Goal: Obtain resource: Download file/media

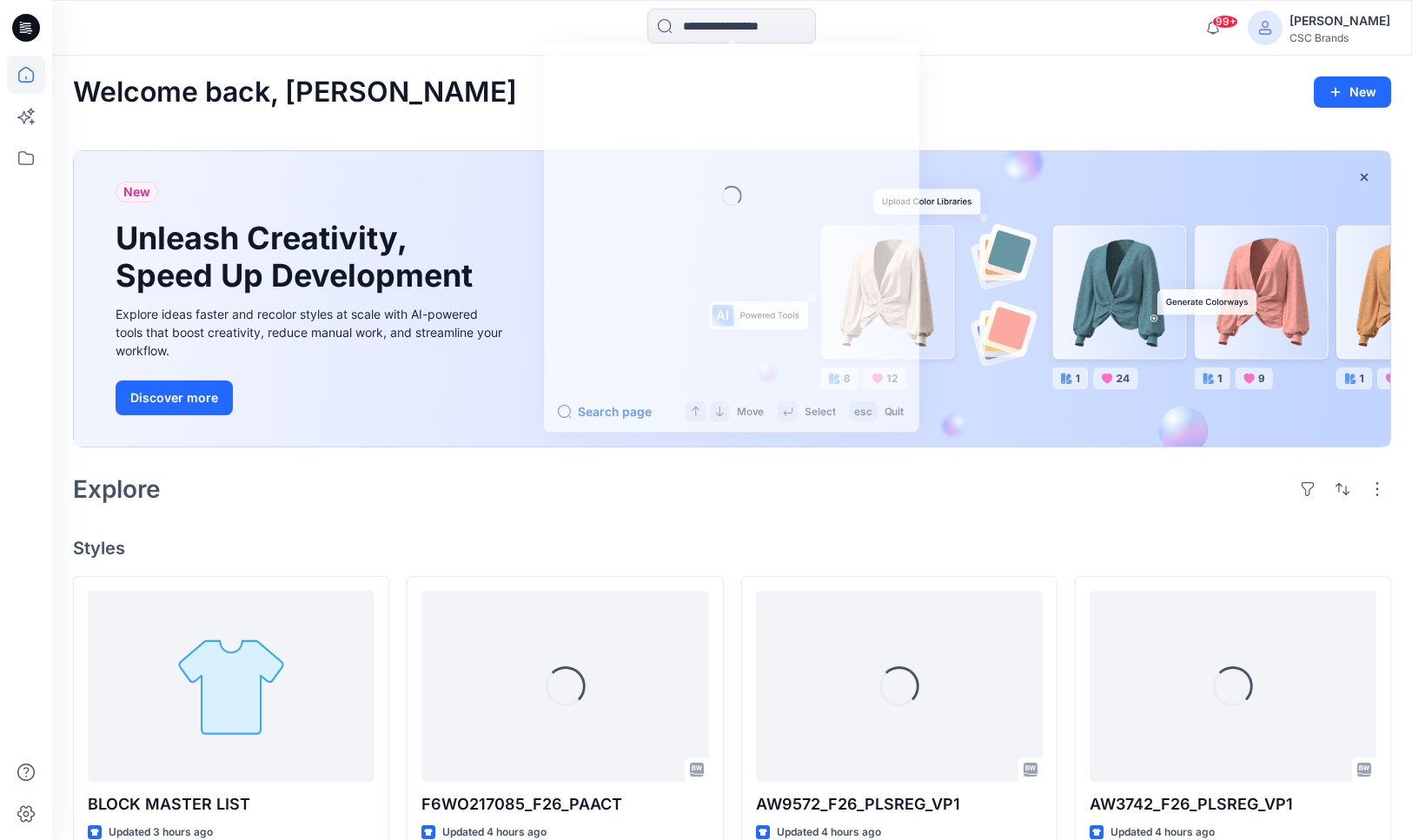
click at [682, 31] on input at bounding box center [732, 26] width 169 height 34
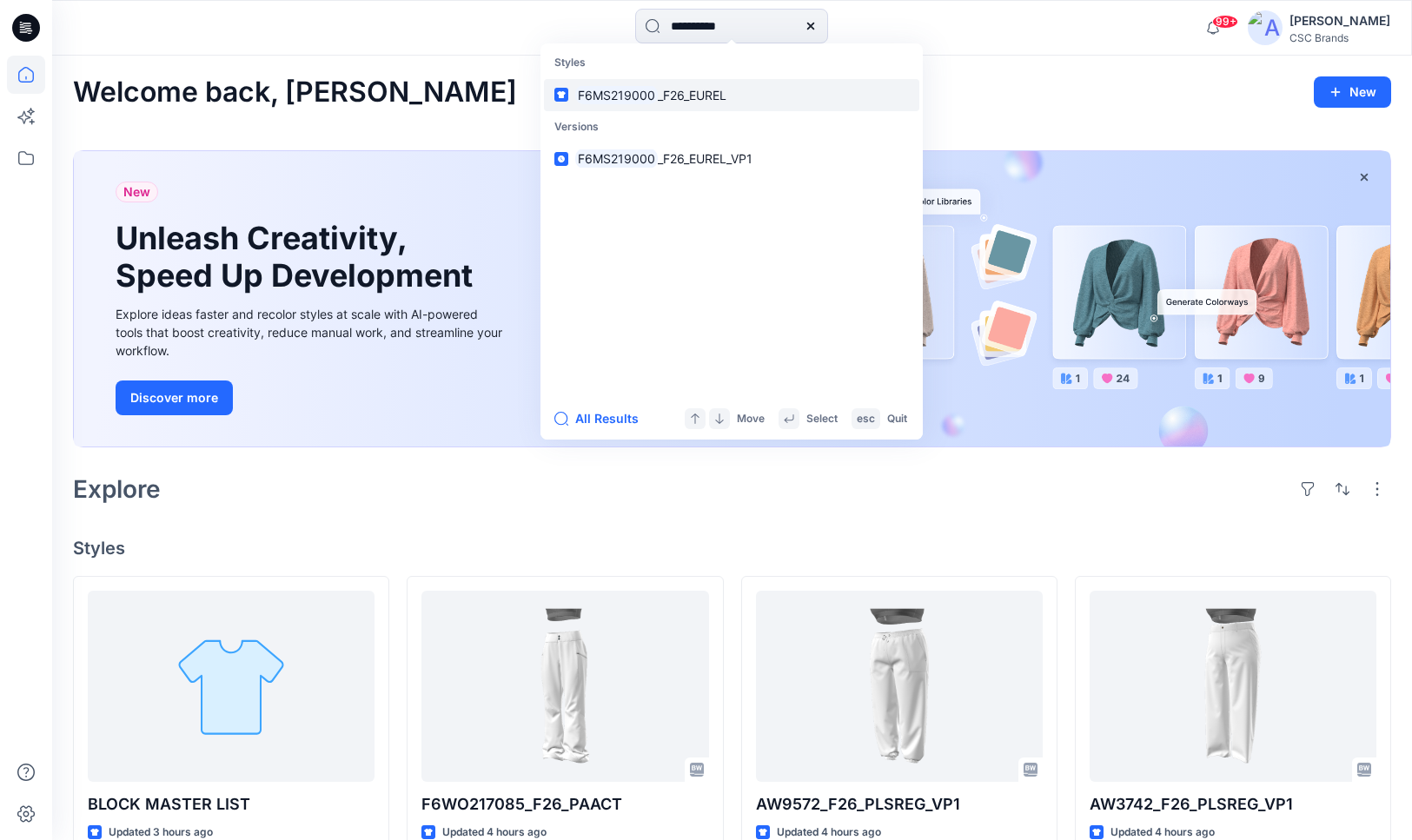
type input "**********"
click at [682, 82] on link "F6MS219000 _F26_EUREL" at bounding box center [732, 96] width 376 height 33
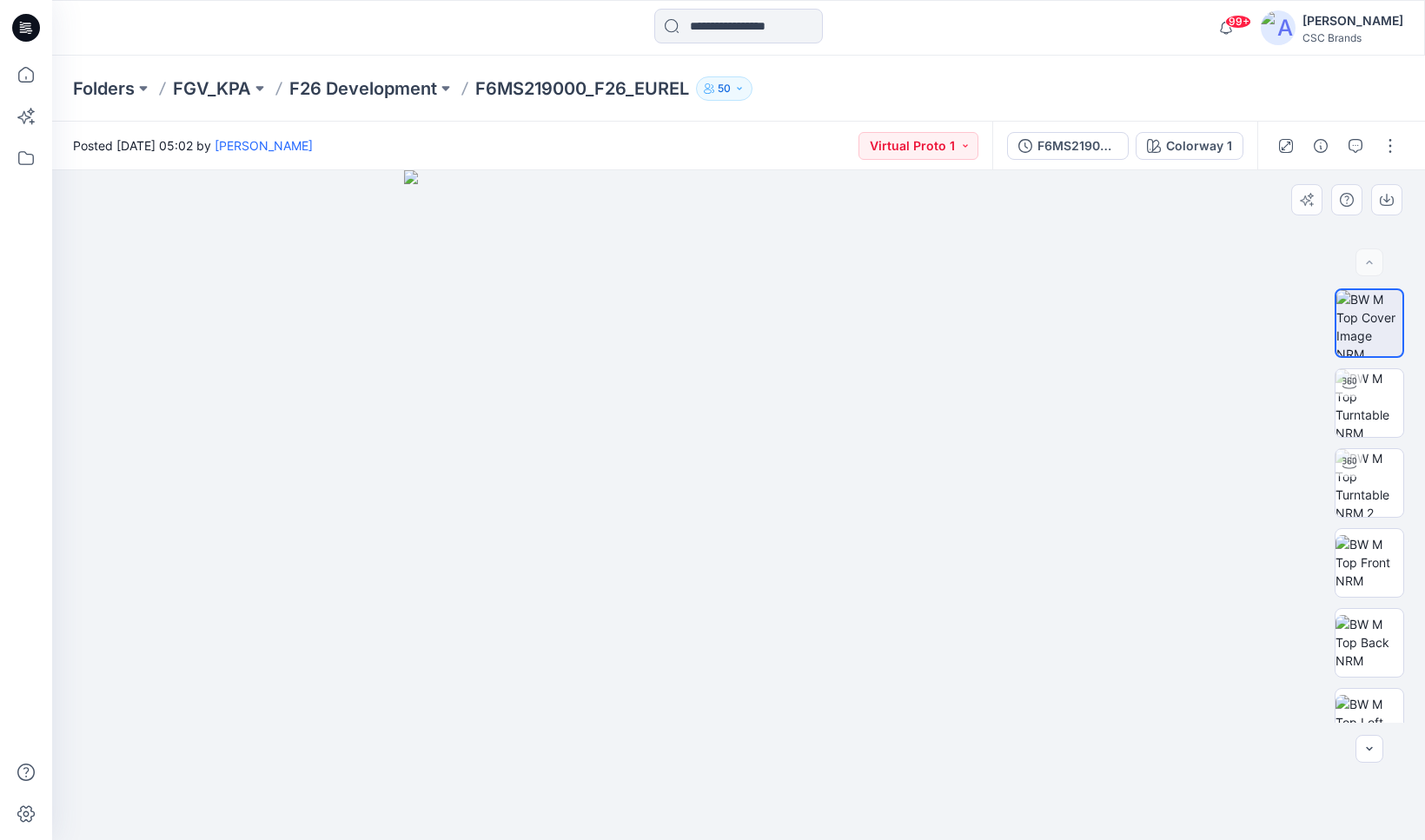
scroll to position [285, 0]
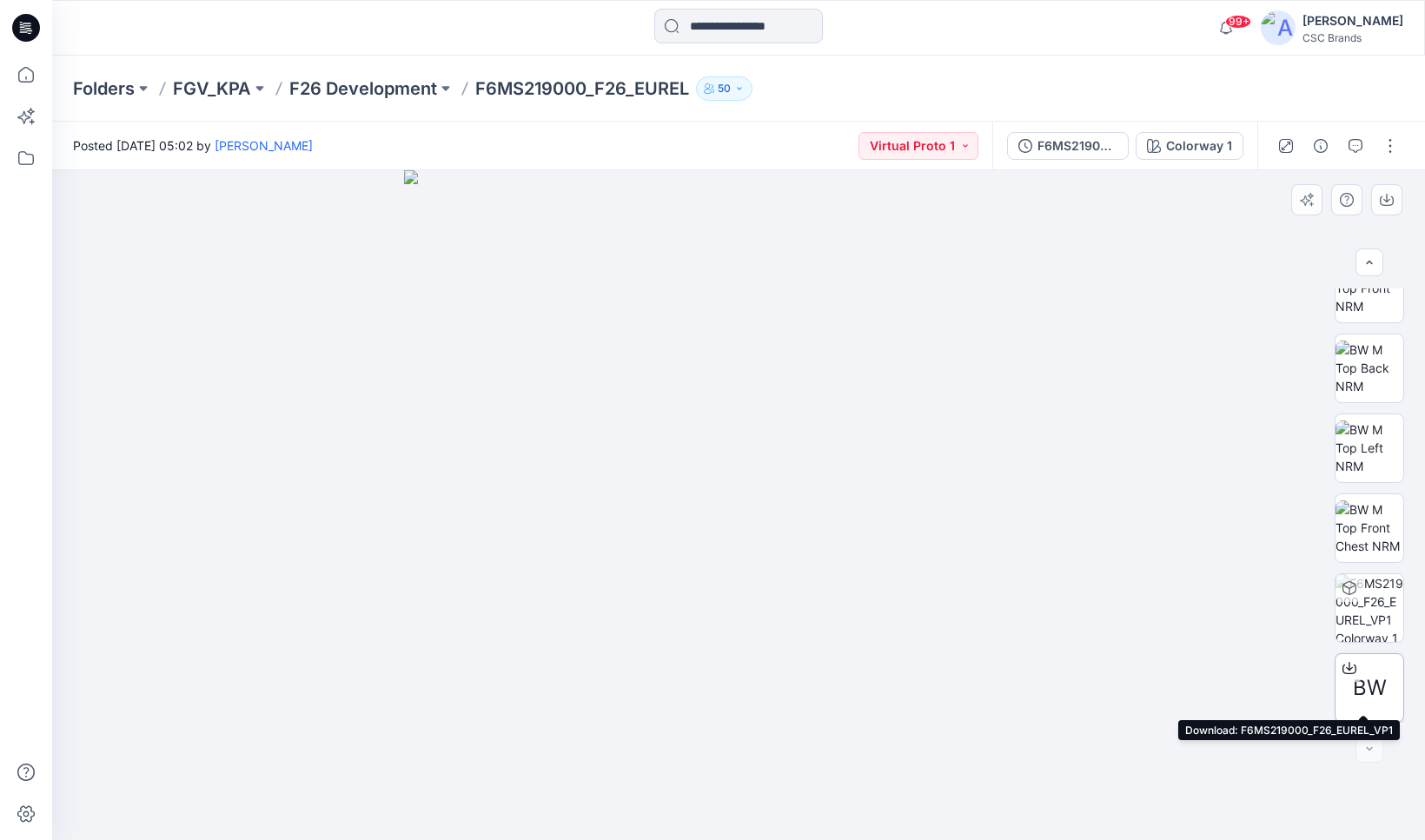
click at [1372, 680] on span "BW" at bounding box center [1371, 687] width 34 height 32
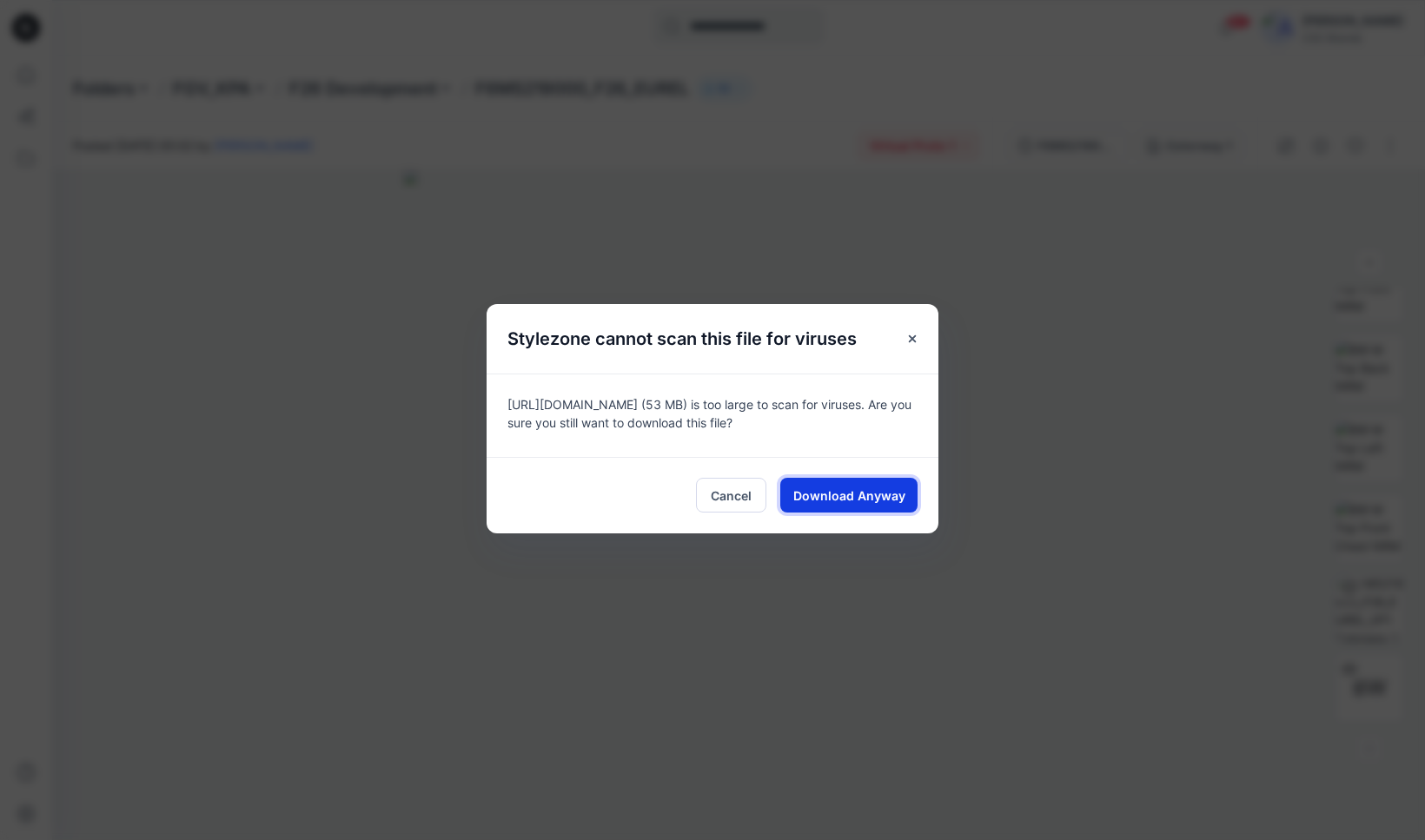
click at [839, 499] on span "Download Anyway" at bounding box center [849, 496] width 112 height 18
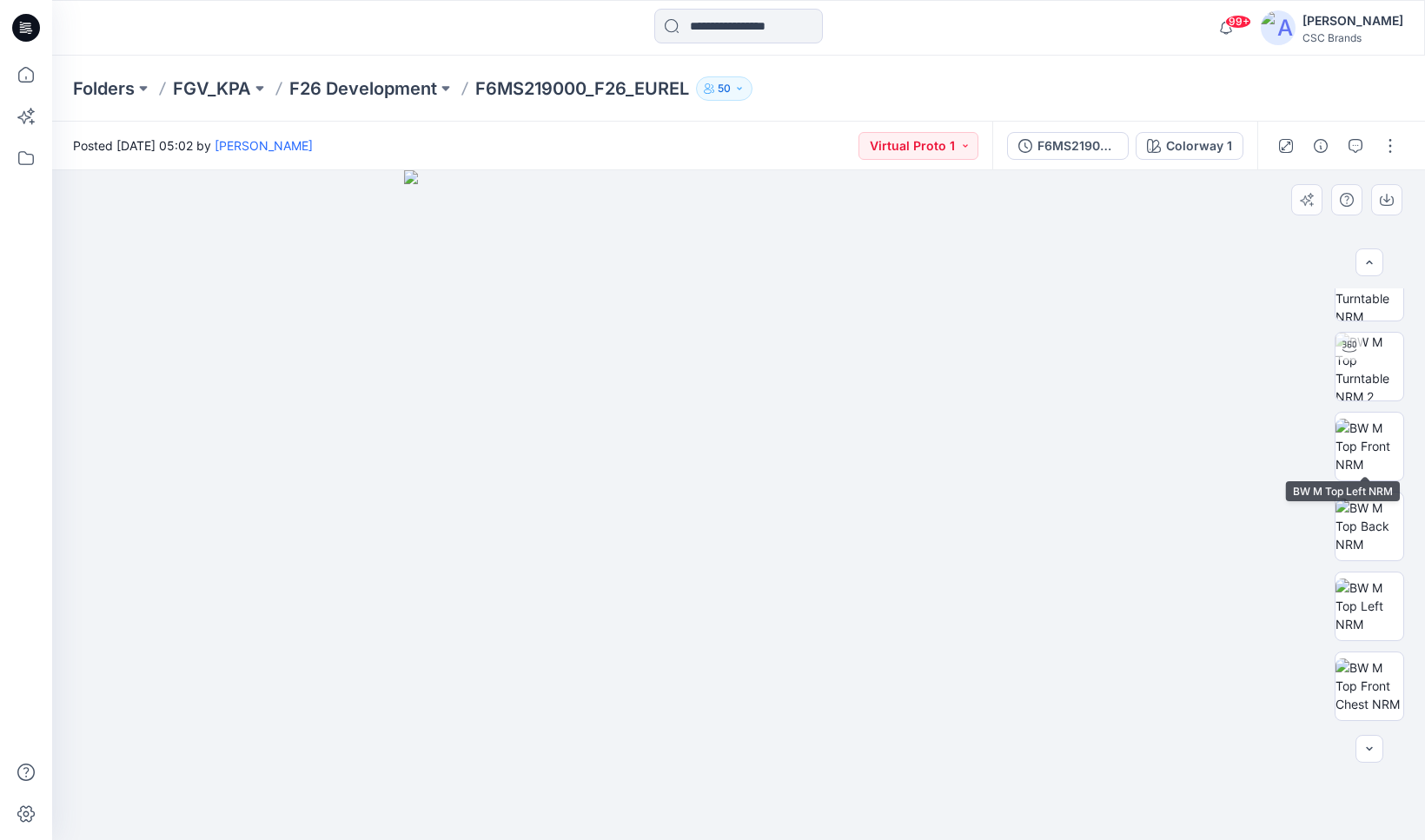
scroll to position [0, 0]
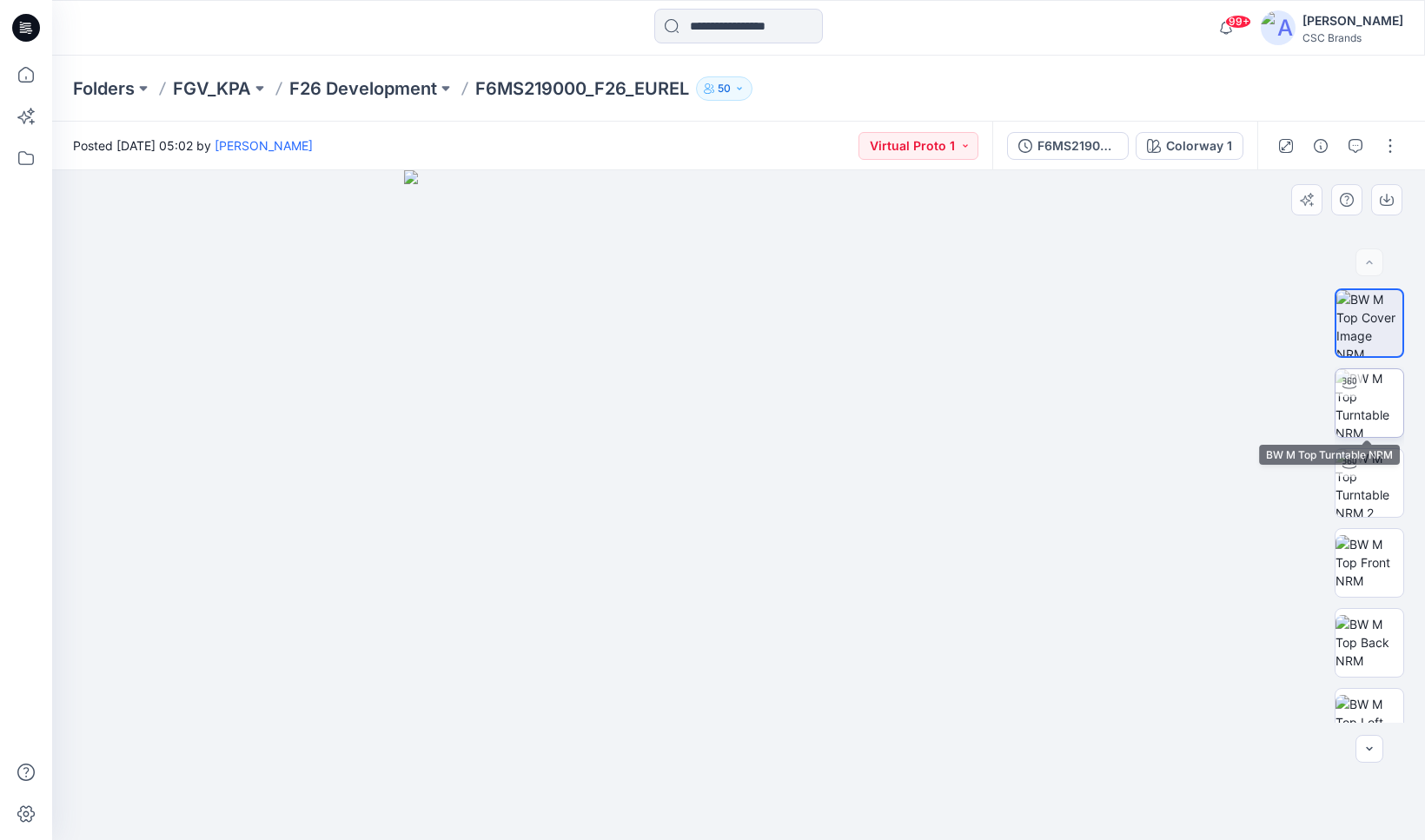
click at [1376, 415] on img at bounding box center [1369, 403] width 68 height 68
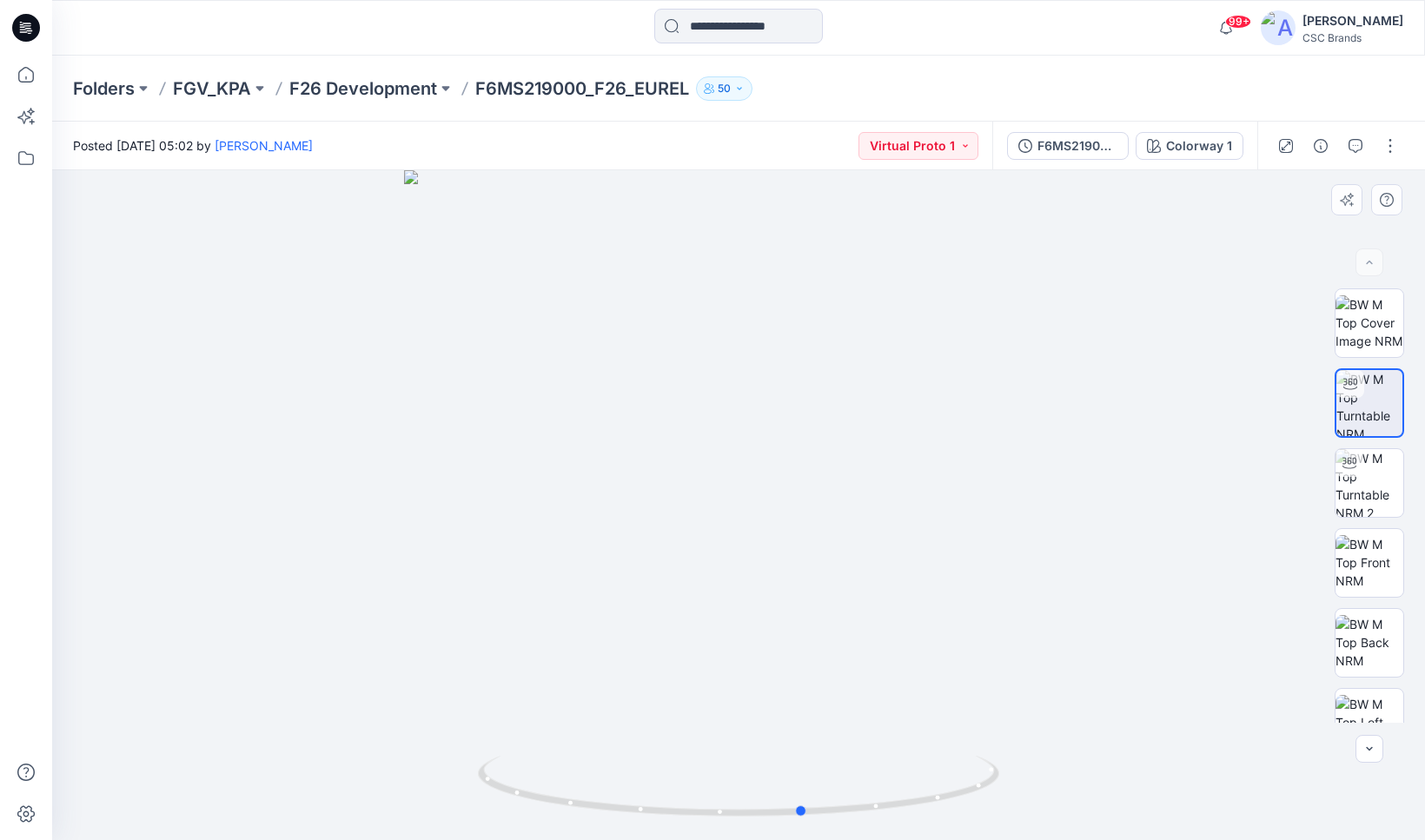
drag, startPoint x: 855, startPoint y: 597, endPoint x: 399, endPoint y: 572, distance: 456.7
click at [399, 572] on div at bounding box center [739, 506] width 1373 height 670
click at [1345, 497] on img at bounding box center [1369, 482] width 68 height 68
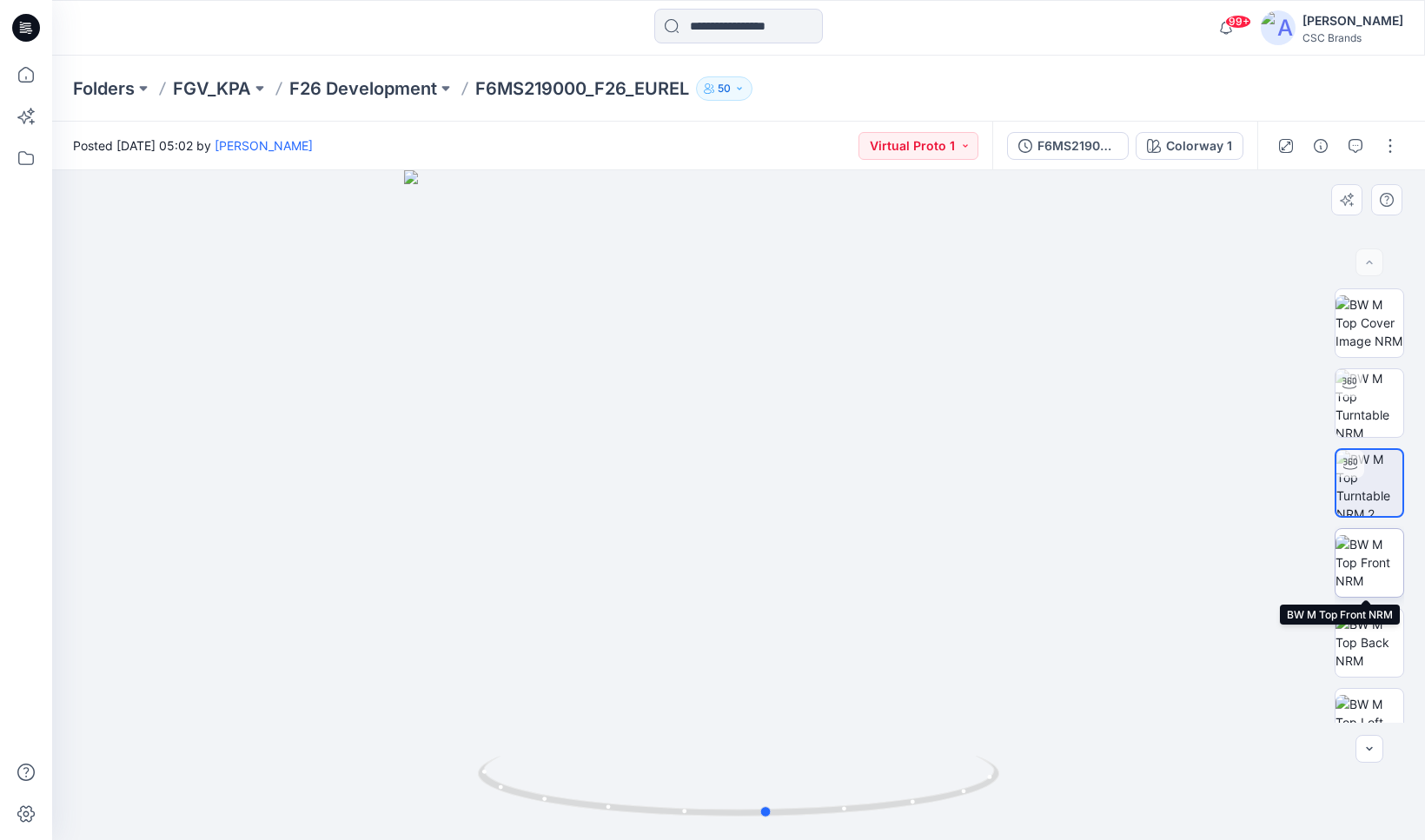
drag, startPoint x: 800, startPoint y: 552, endPoint x: 1349, endPoint y: 574, distance: 549.4
click at [1349, 574] on div "BW Colorway 1 Loading... Material Properties Loading..." at bounding box center [739, 506] width 1373 height 670
drag, startPoint x: 957, startPoint y: 586, endPoint x: 934, endPoint y: 581, distance: 23.5
click at [934, 581] on div at bounding box center [739, 506] width 1373 height 670
drag, startPoint x: 933, startPoint y: 582, endPoint x: 198, endPoint y: 528, distance: 737.0
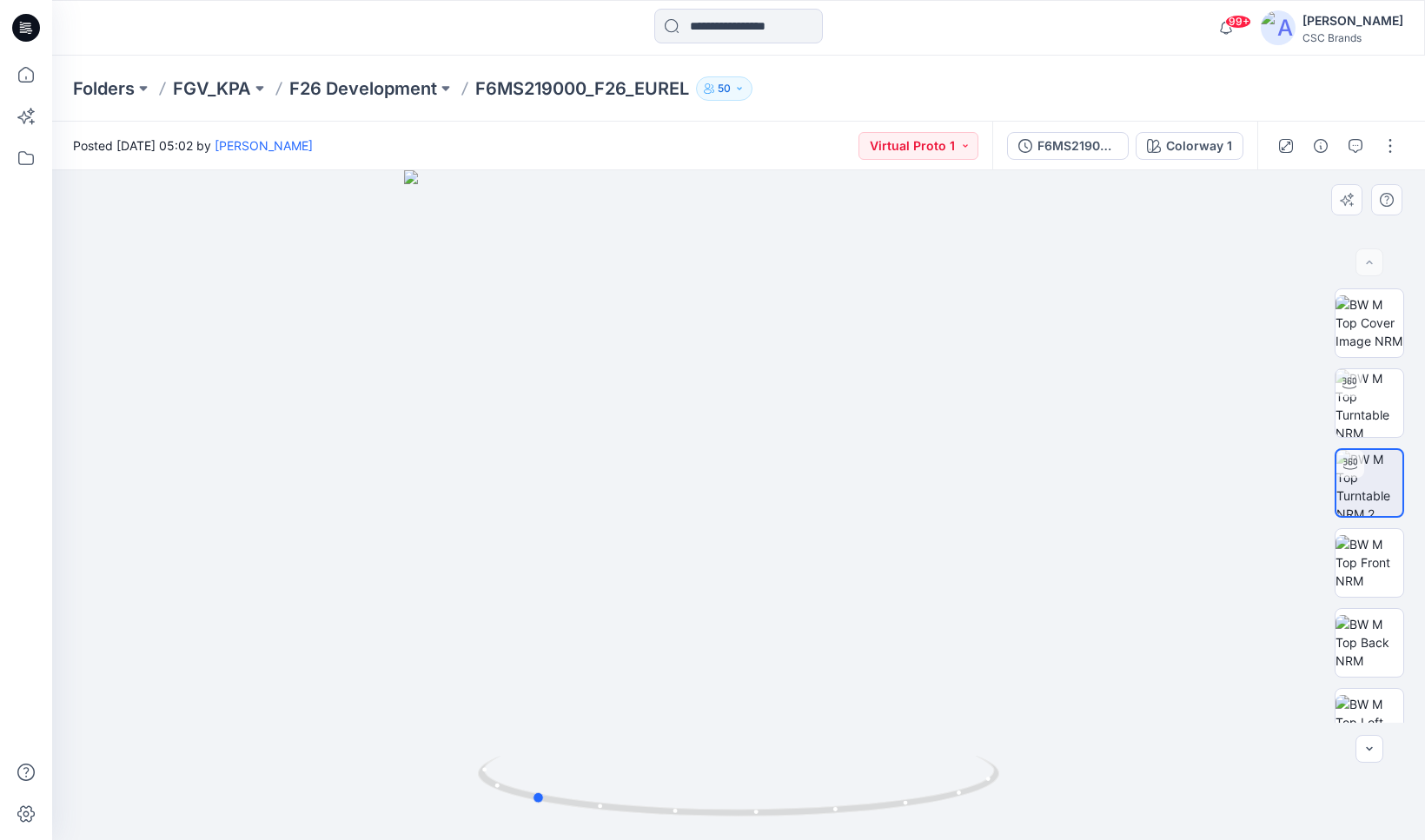
click at [198, 528] on div at bounding box center [739, 506] width 1373 height 670
click at [717, 42] on input at bounding box center [738, 26] width 169 height 34
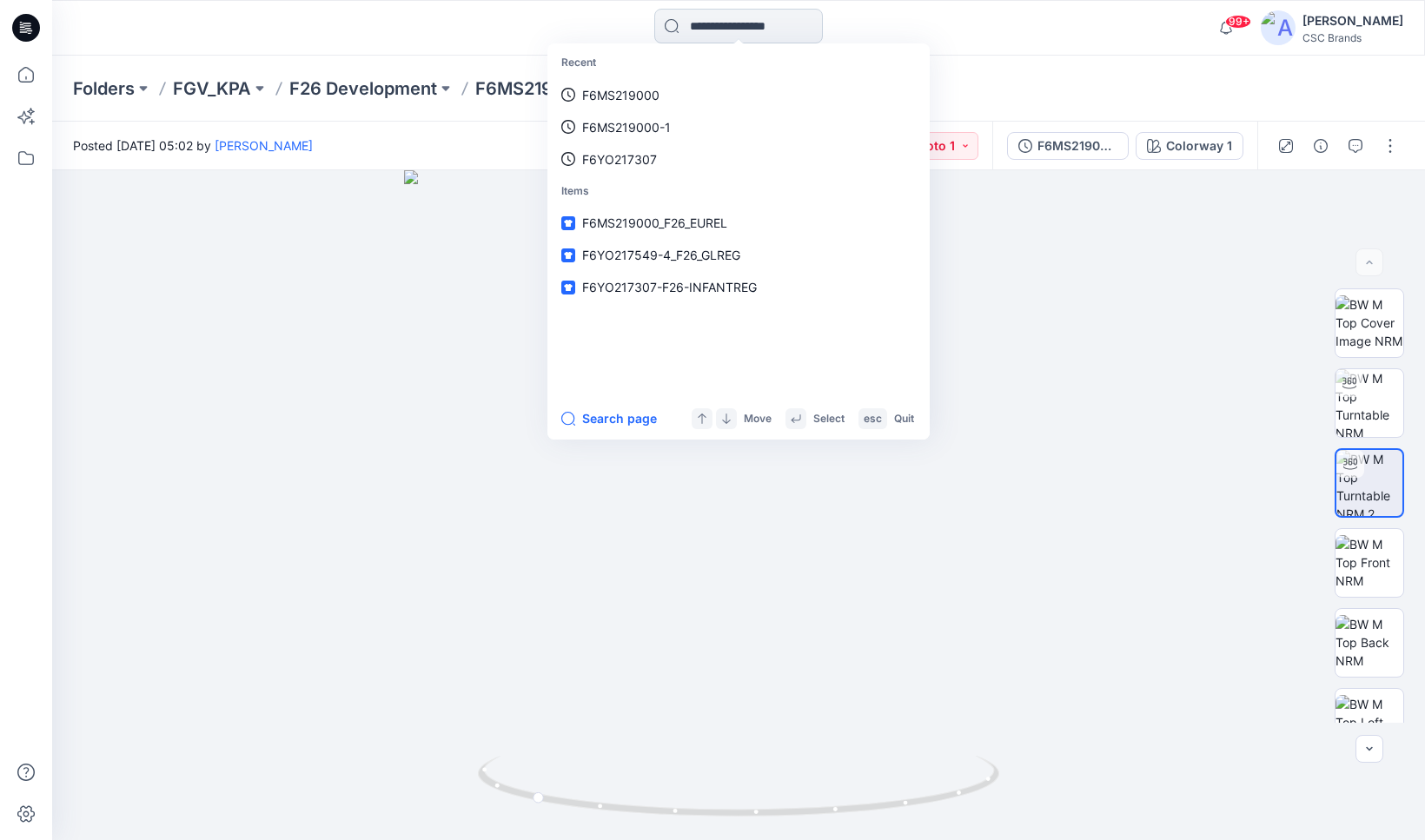
paste input "**********"
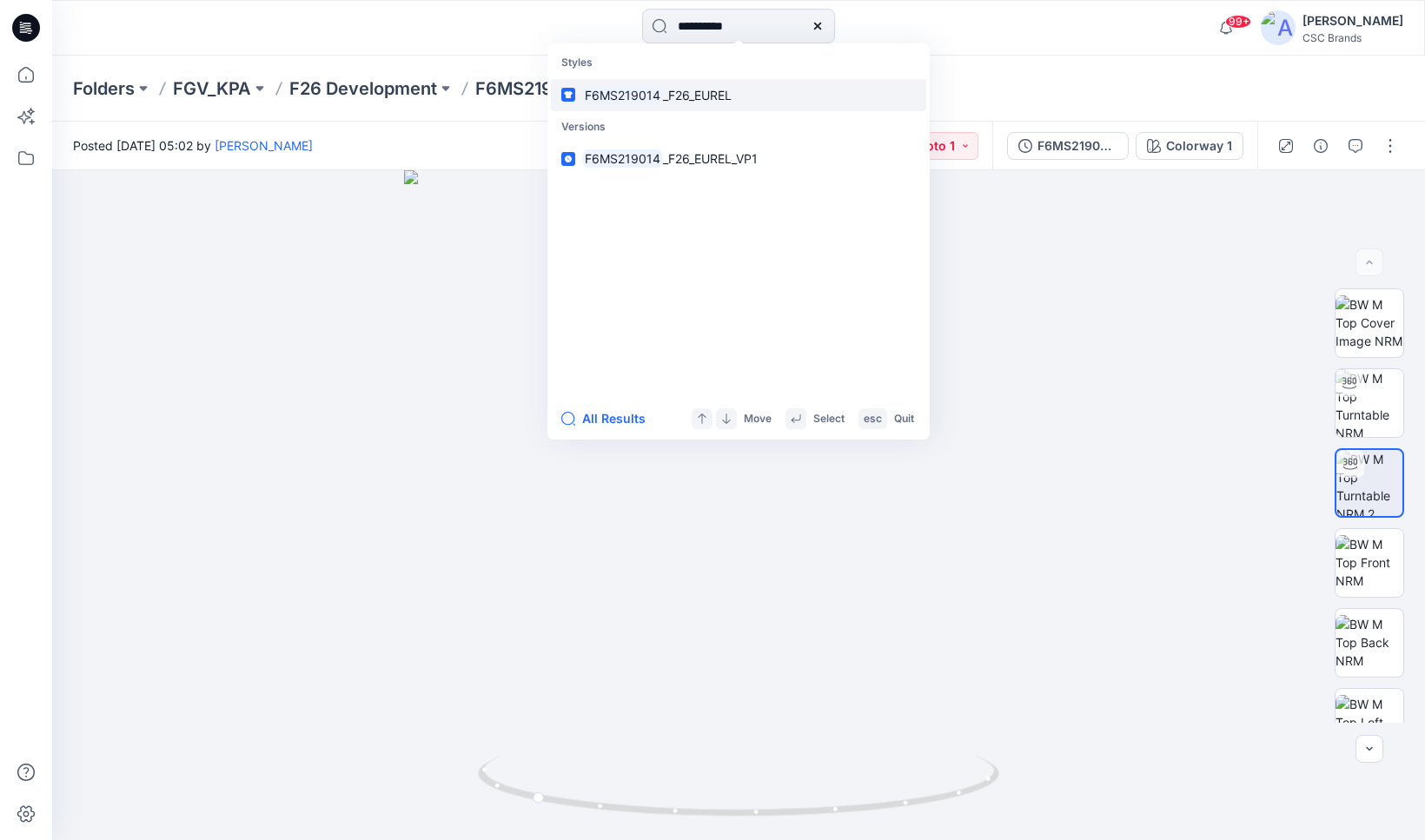
type input "**********"
click at [700, 97] on span "_F26_EUREL" at bounding box center [698, 95] width 69 height 14
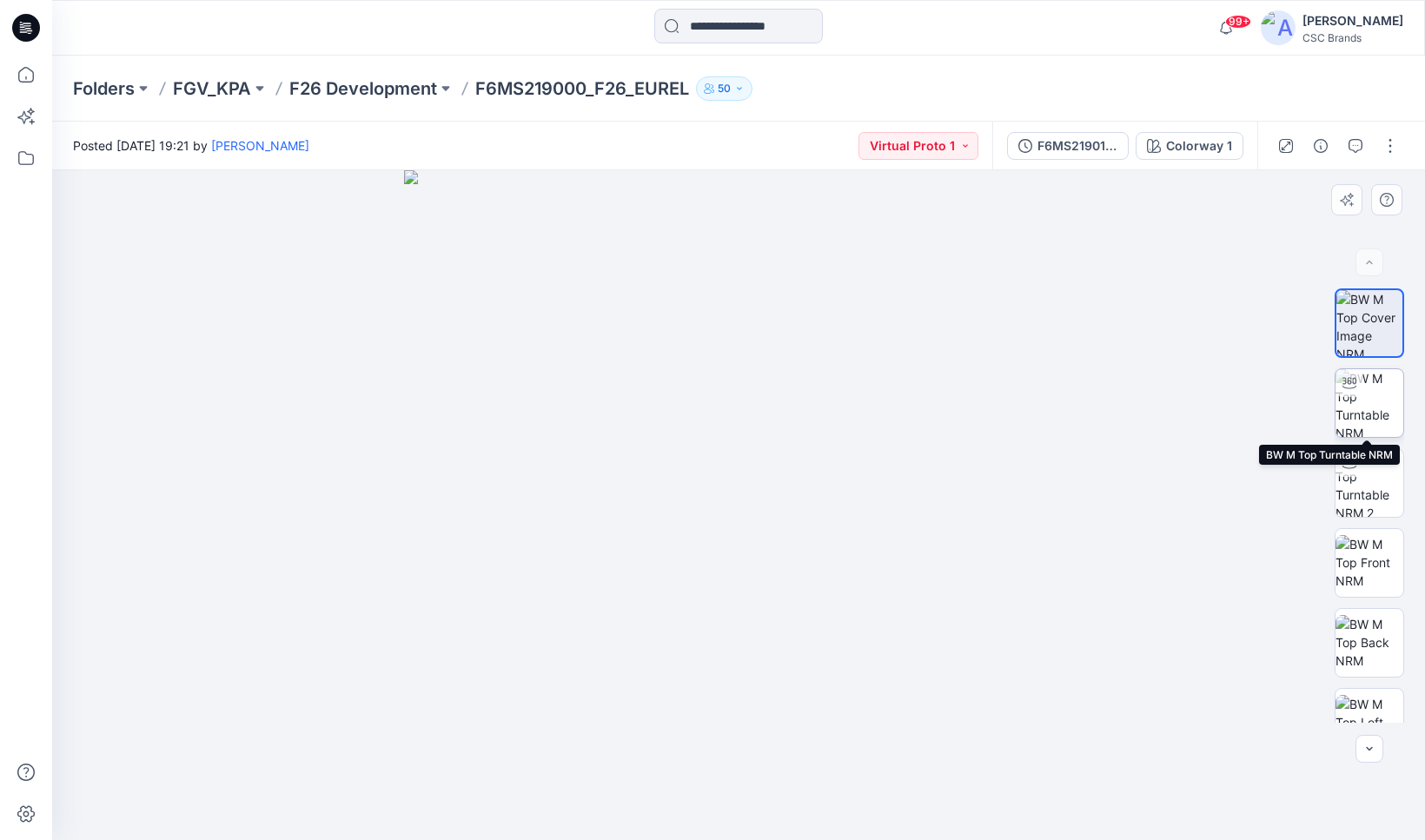
click at [1366, 422] on img at bounding box center [1369, 403] width 68 height 68
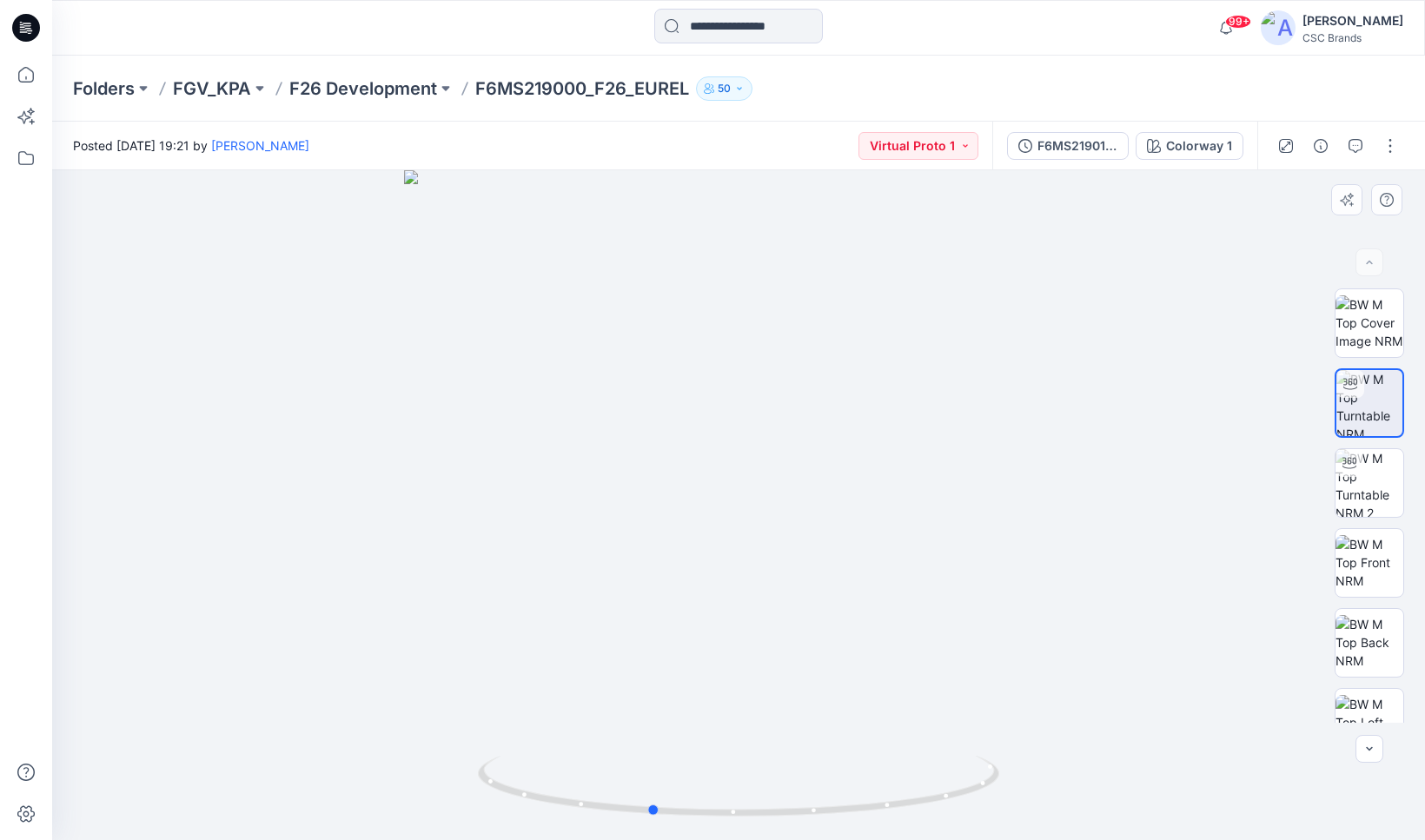
drag, startPoint x: 724, startPoint y: 625, endPoint x: 1158, endPoint y: 638, distance: 434.2
click at [1158, 638] on div at bounding box center [739, 506] width 1373 height 670
drag, startPoint x: 631, startPoint y: 627, endPoint x: 713, endPoint y: 626, distance: 82.0
click at [713, 626] on div at bounding box center [739, 506] width 1373 height 670
click at [1366, 564] on img at bounding box center [1369, 563] width 68 height 55
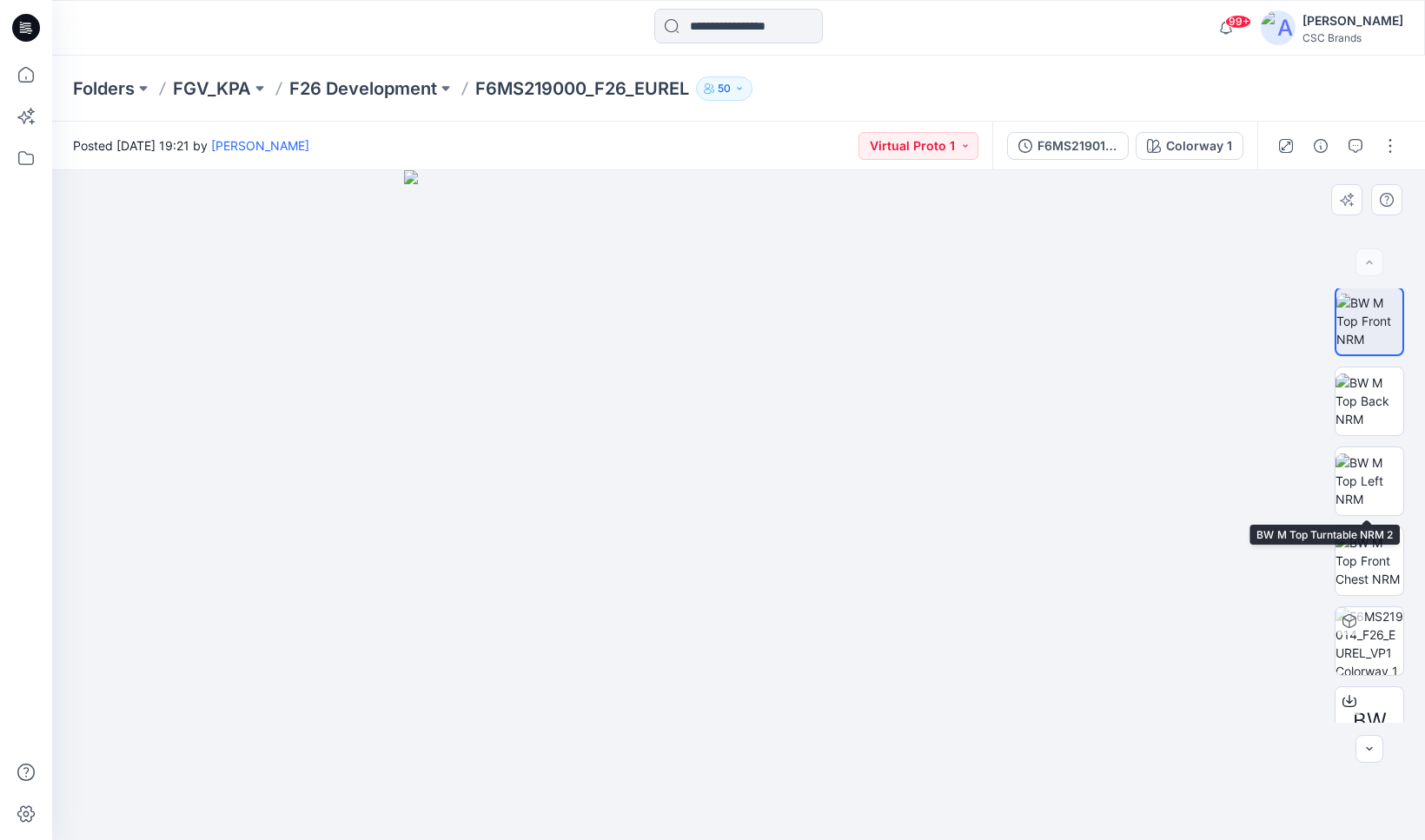
scroll to position [285, 0]
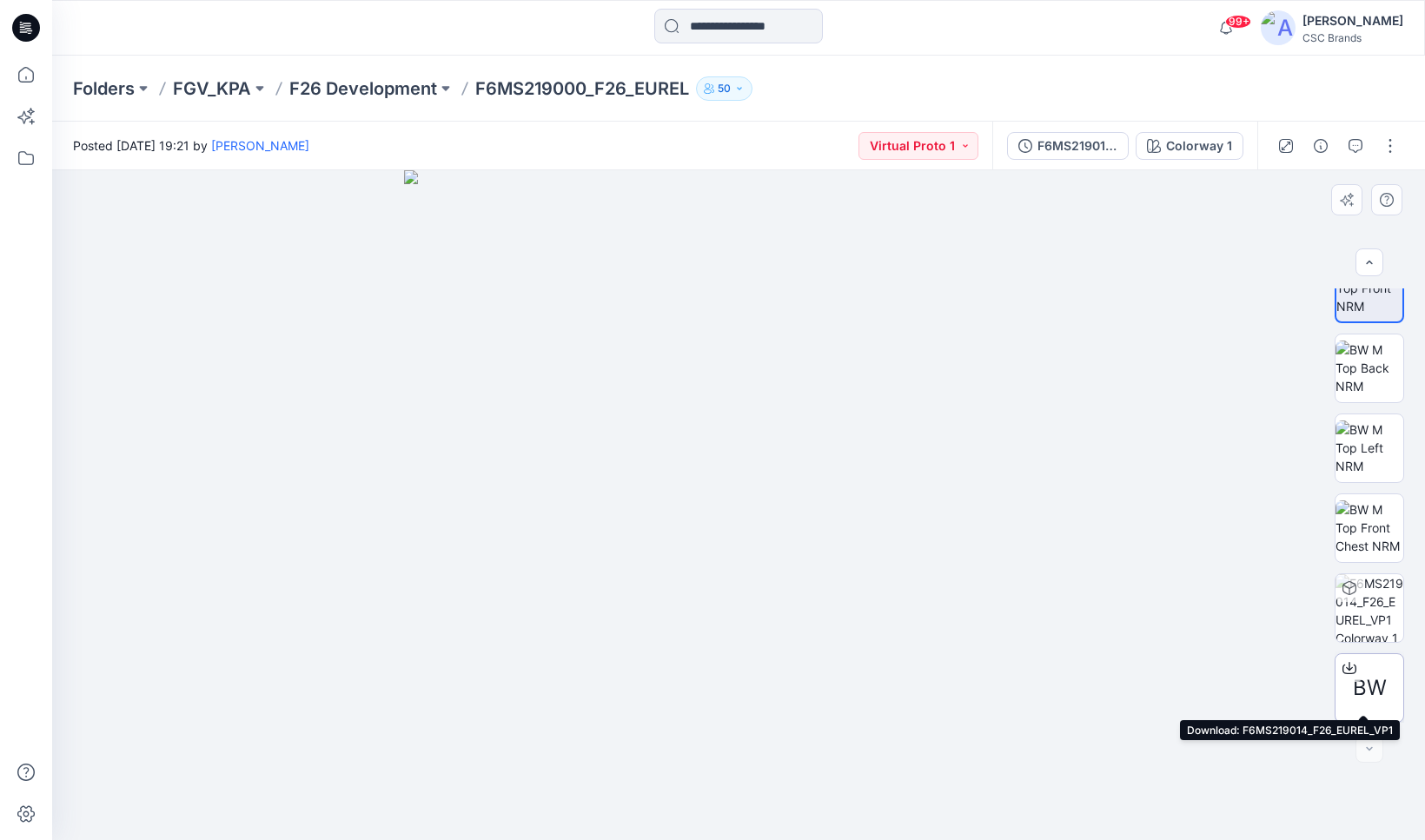
click at [1365, 672] on span "BW" at bounding box center [1371, 687] width 34 height 32
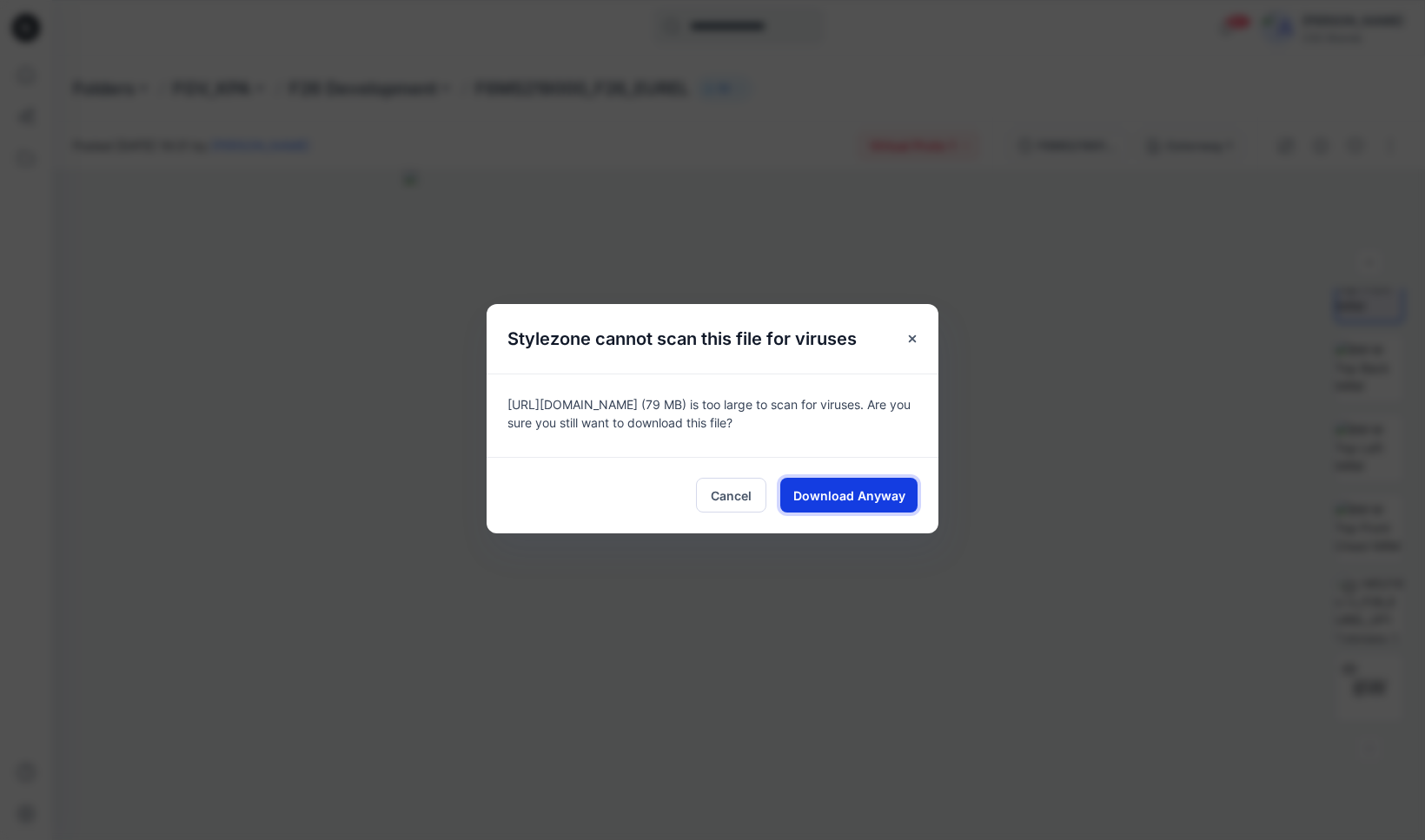
click at [830, 504] on span "Download Anyway" at bounding box center [849, 496] width 112 height 18
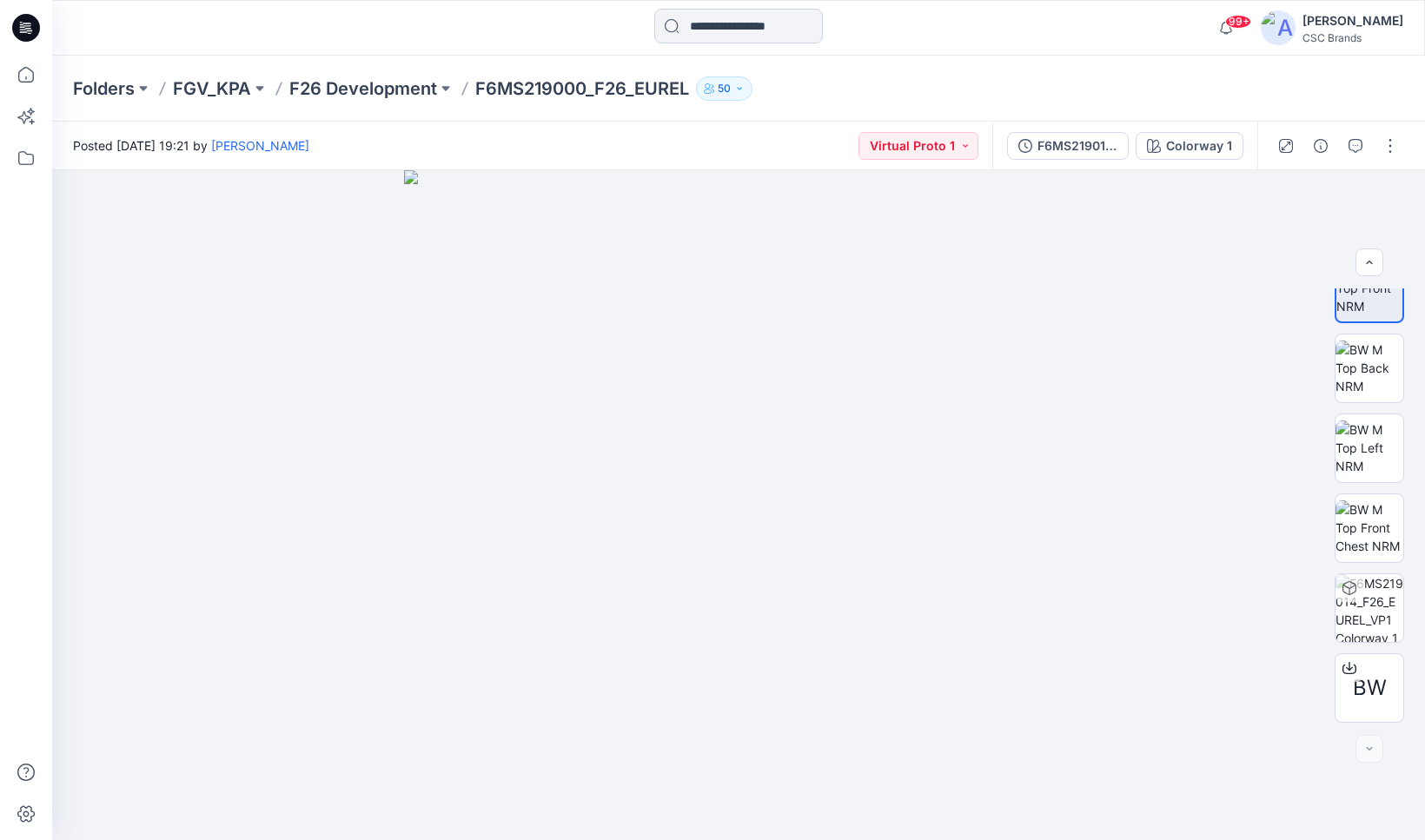
click at [698, 22] on input at bounding box center [738, 26] width 169 height 34
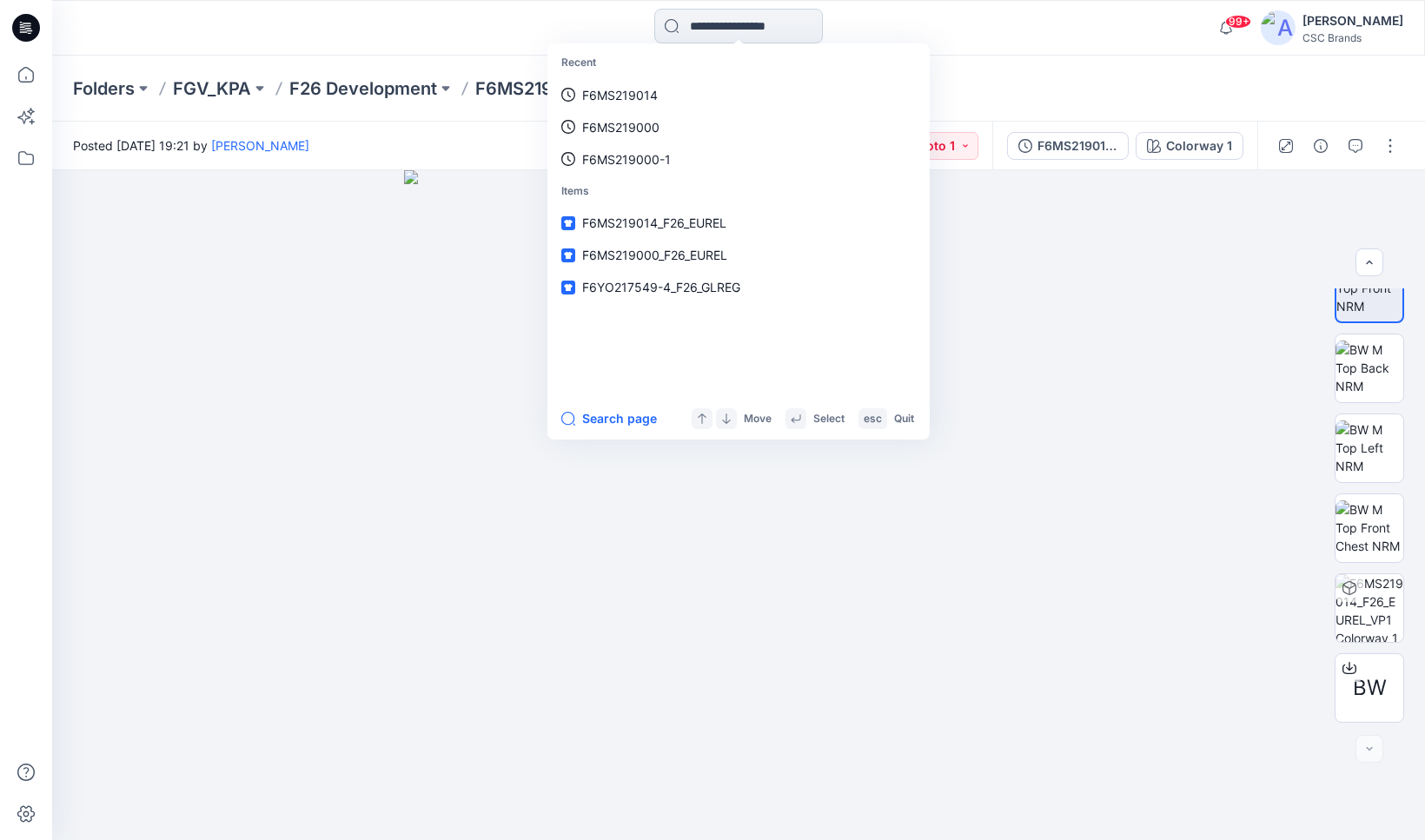
paste input "**********"
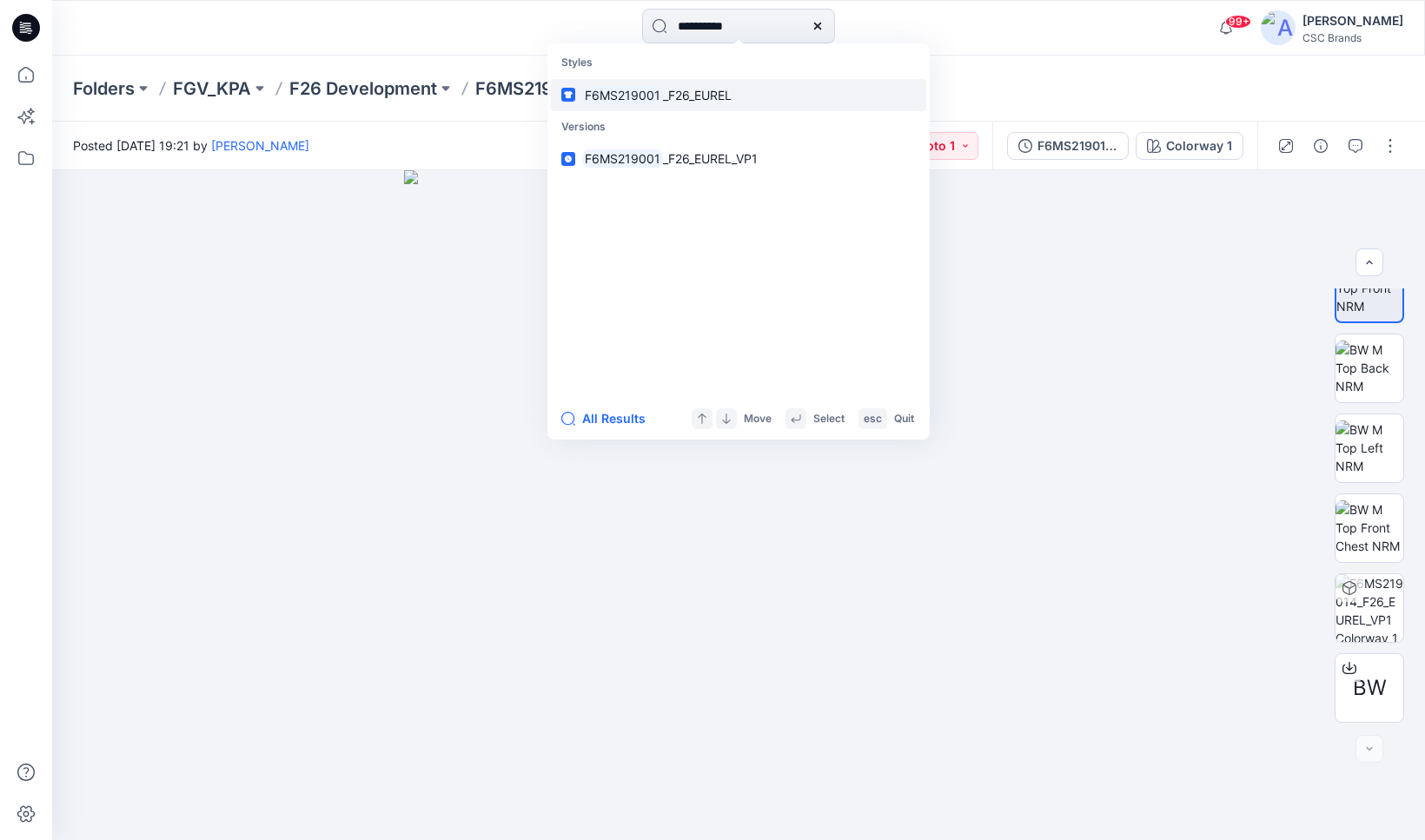
type input "**********"
click at [665, 107] on link "F6MS219001 _F26_EUREL" at bounding box center [739, 96] width 376 height 33
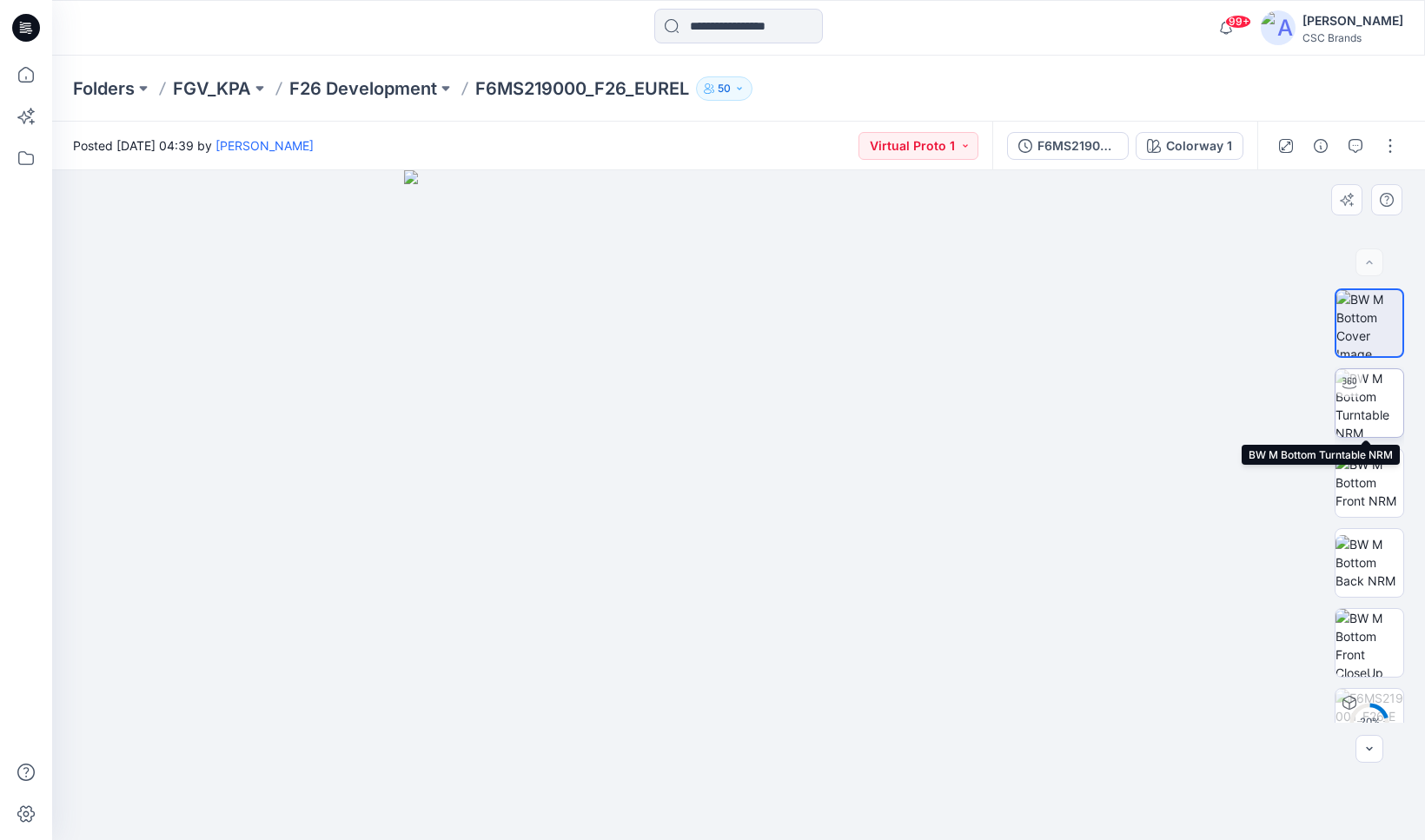
click at [1369, 402] on img at bounding box center [1369, 403] width 68 height 68
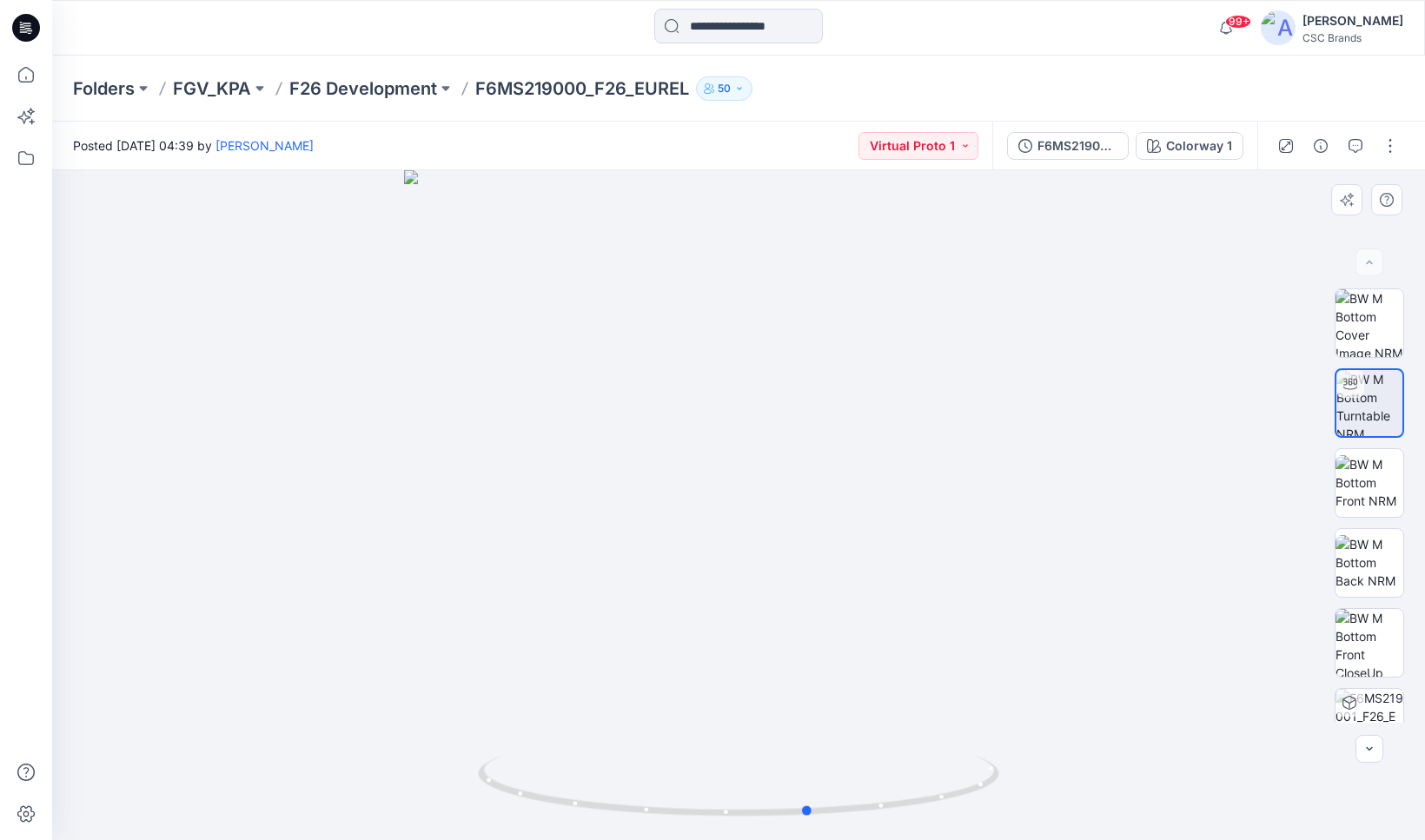
drag, startPoint x: 801, startPoint y: 550, endPoint x: 351, endPoint y: 542, distance: 450.1
click at [351, 542] on div at bounding box center [739, 506] width 1373 height 670
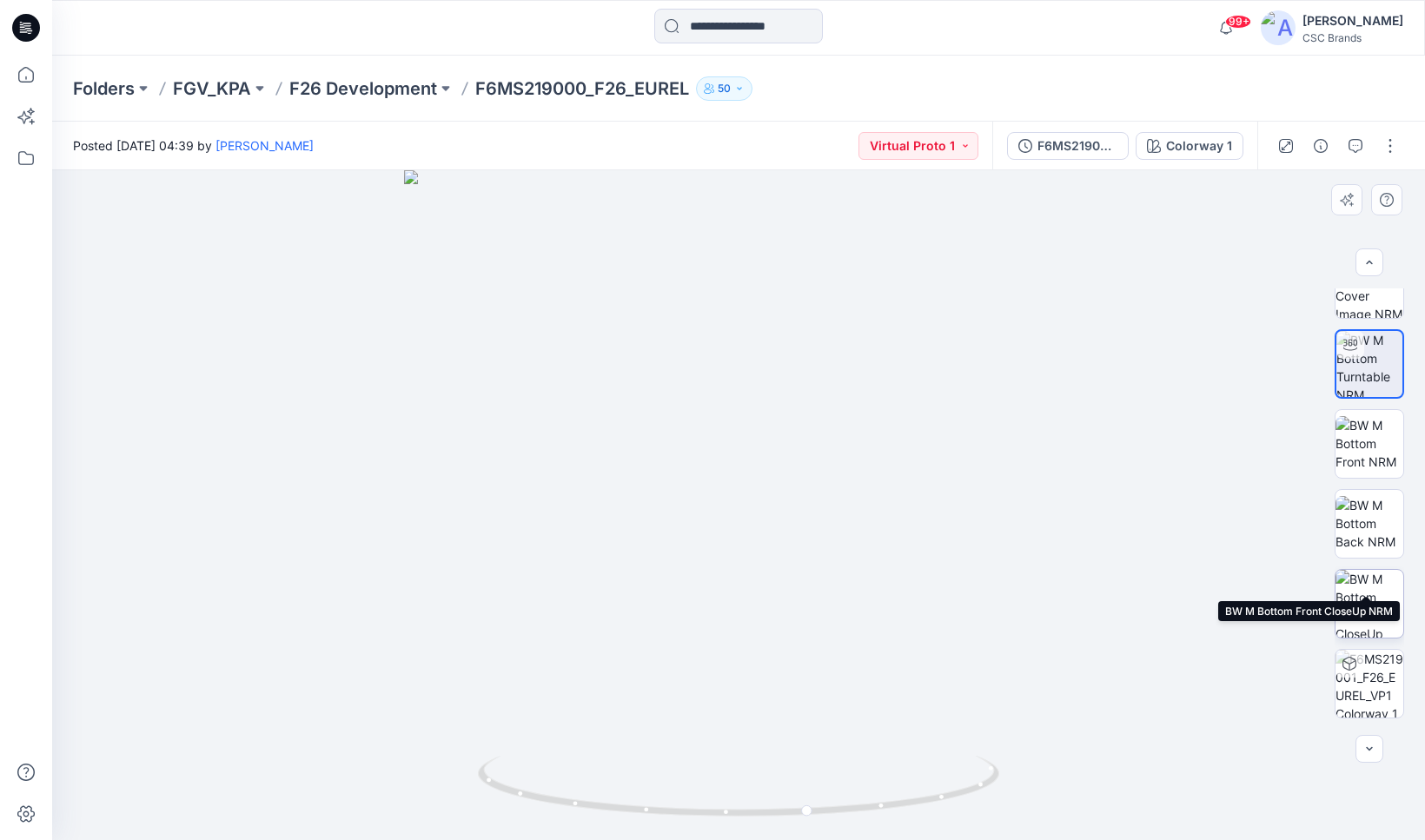
scroll to position [125, 0]
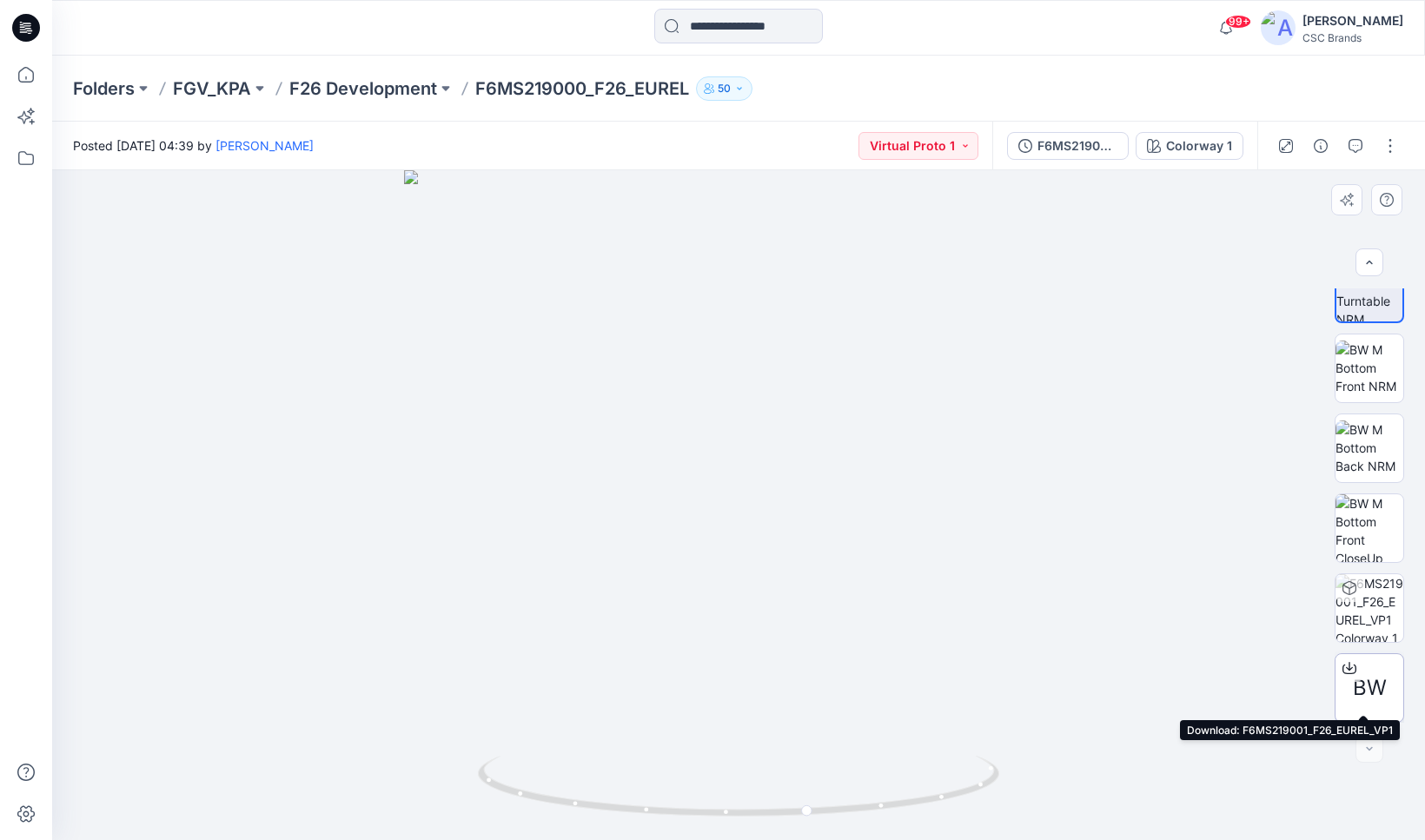
click at [1369, 672] on span "BW" at bounding box center [1371, 687] width 34 height 32
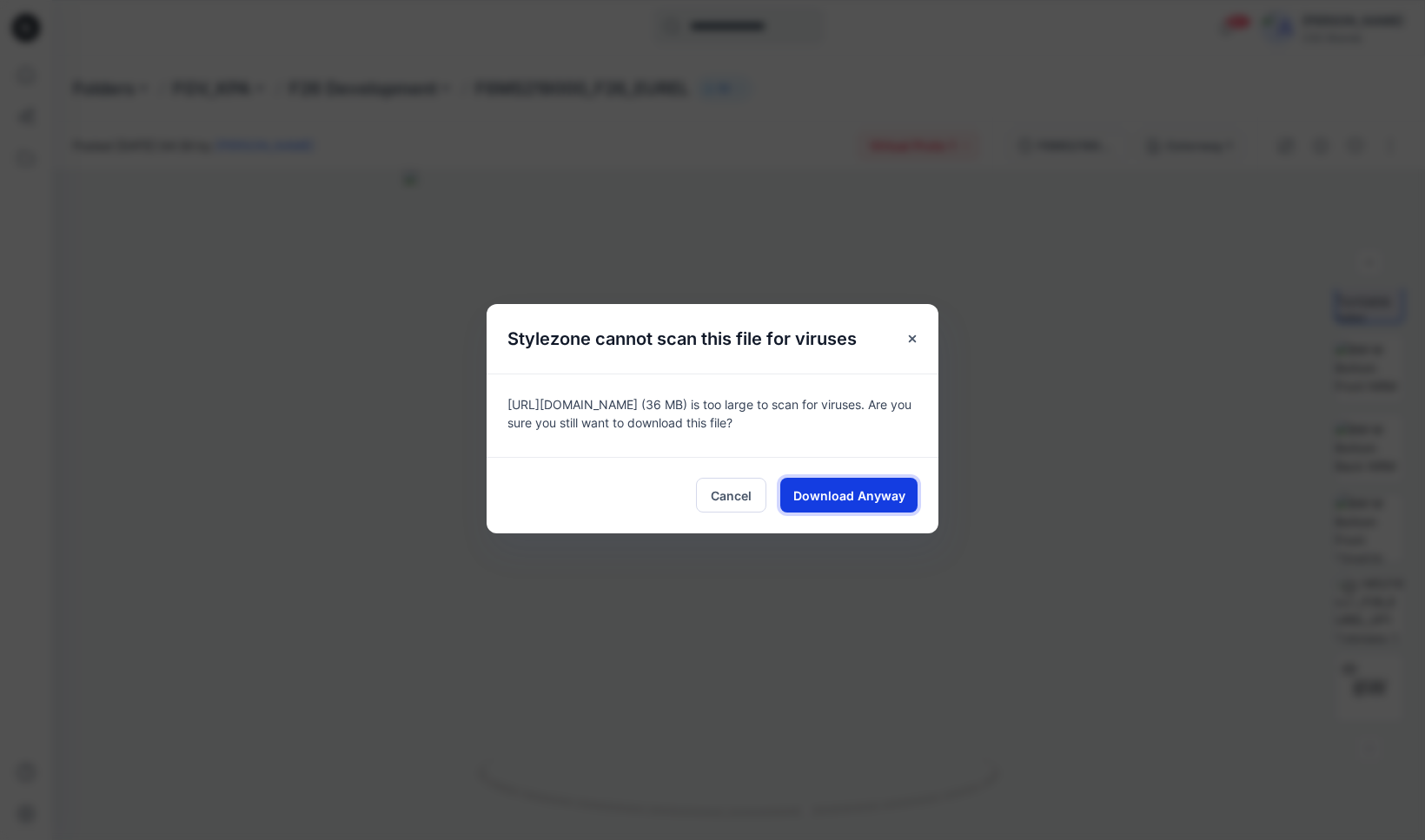
click at [842, 502] on span "Download Anyway" at bounding box center [849, 496] width 112 height 18
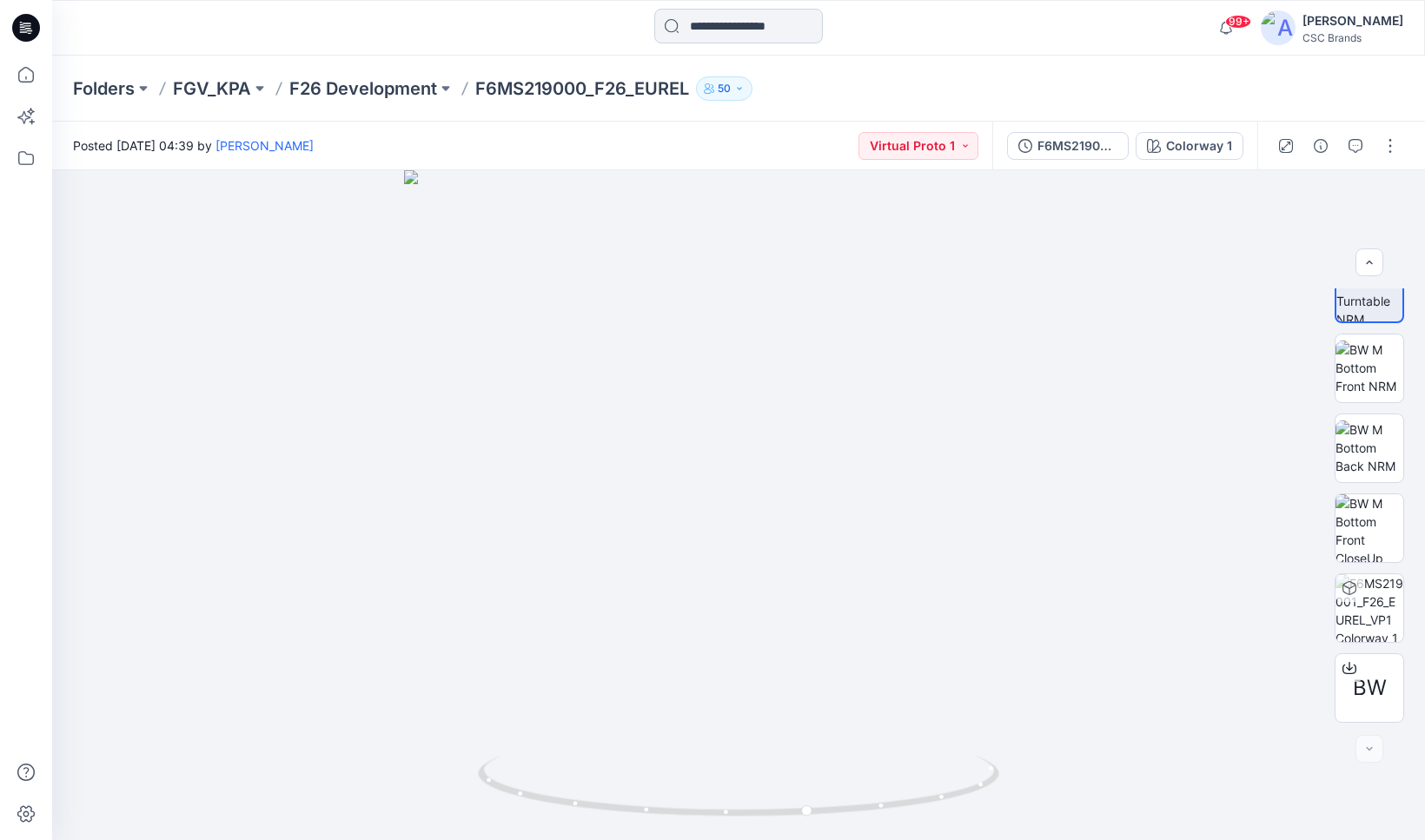
click at [716, 33] on input at bounding box center [738, 26] width 169 height 34
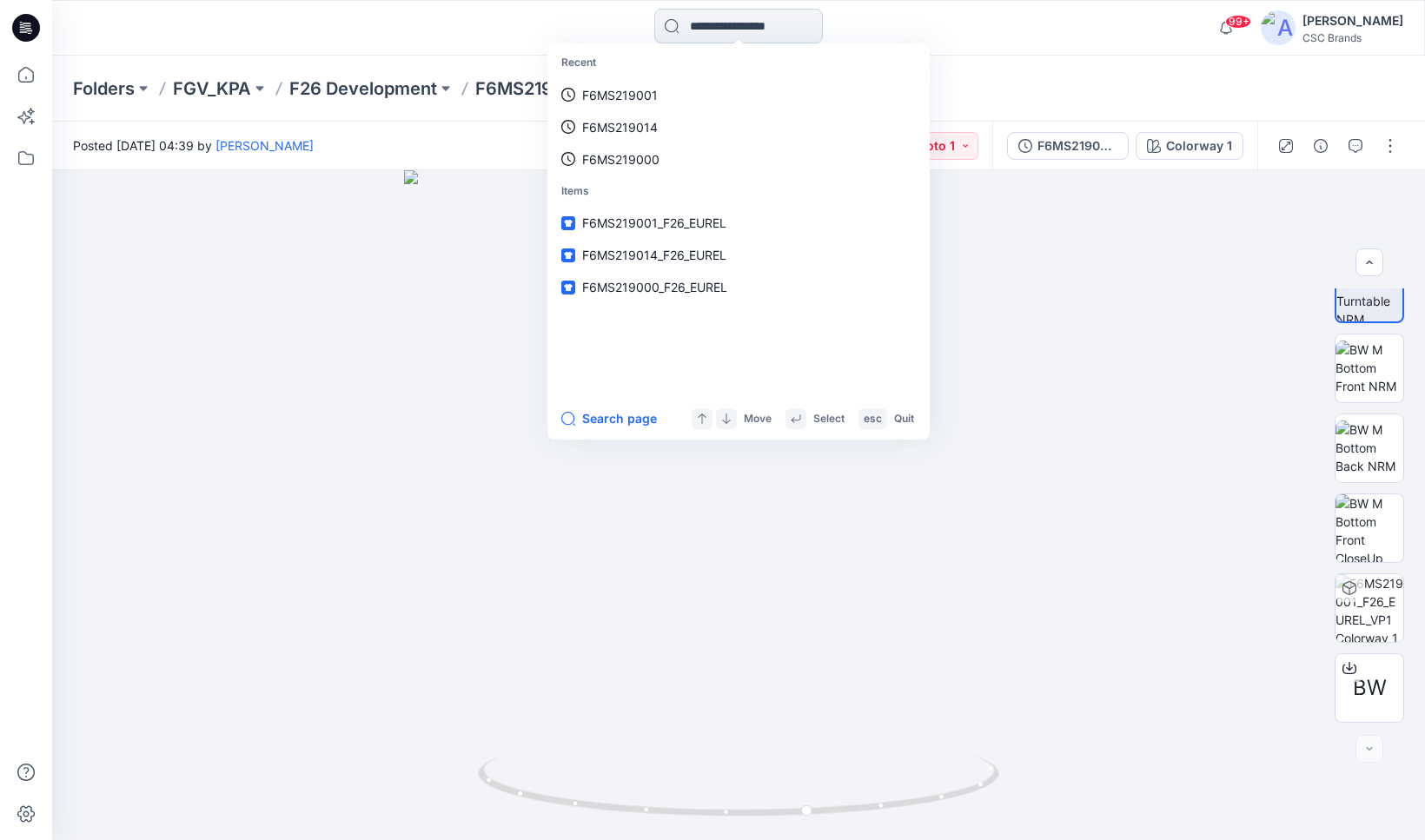
paste input "**********"
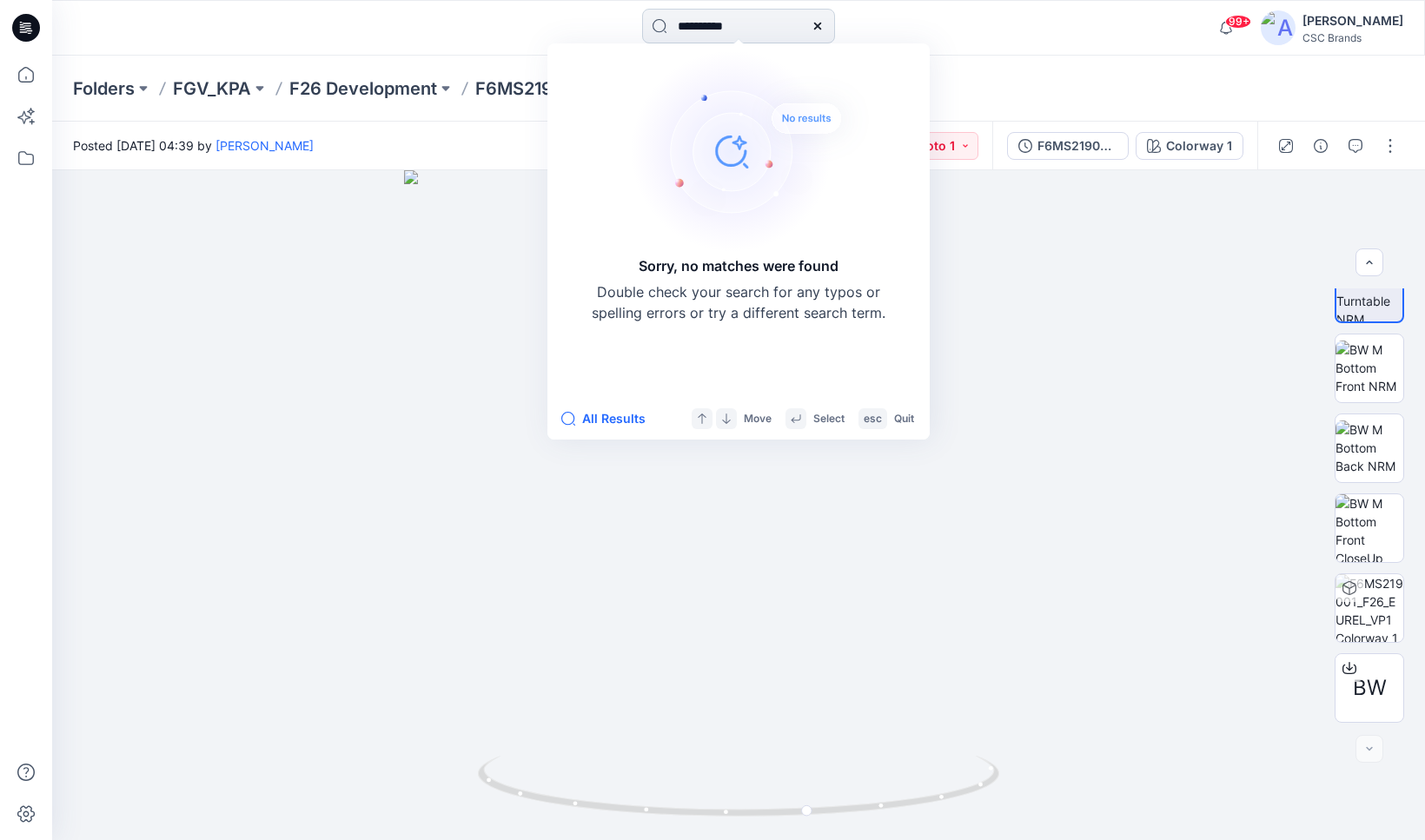
click at [762, 23] on input "**********" at bounding box center [739, 26] width 193 height 34
paste input
type input "**********"
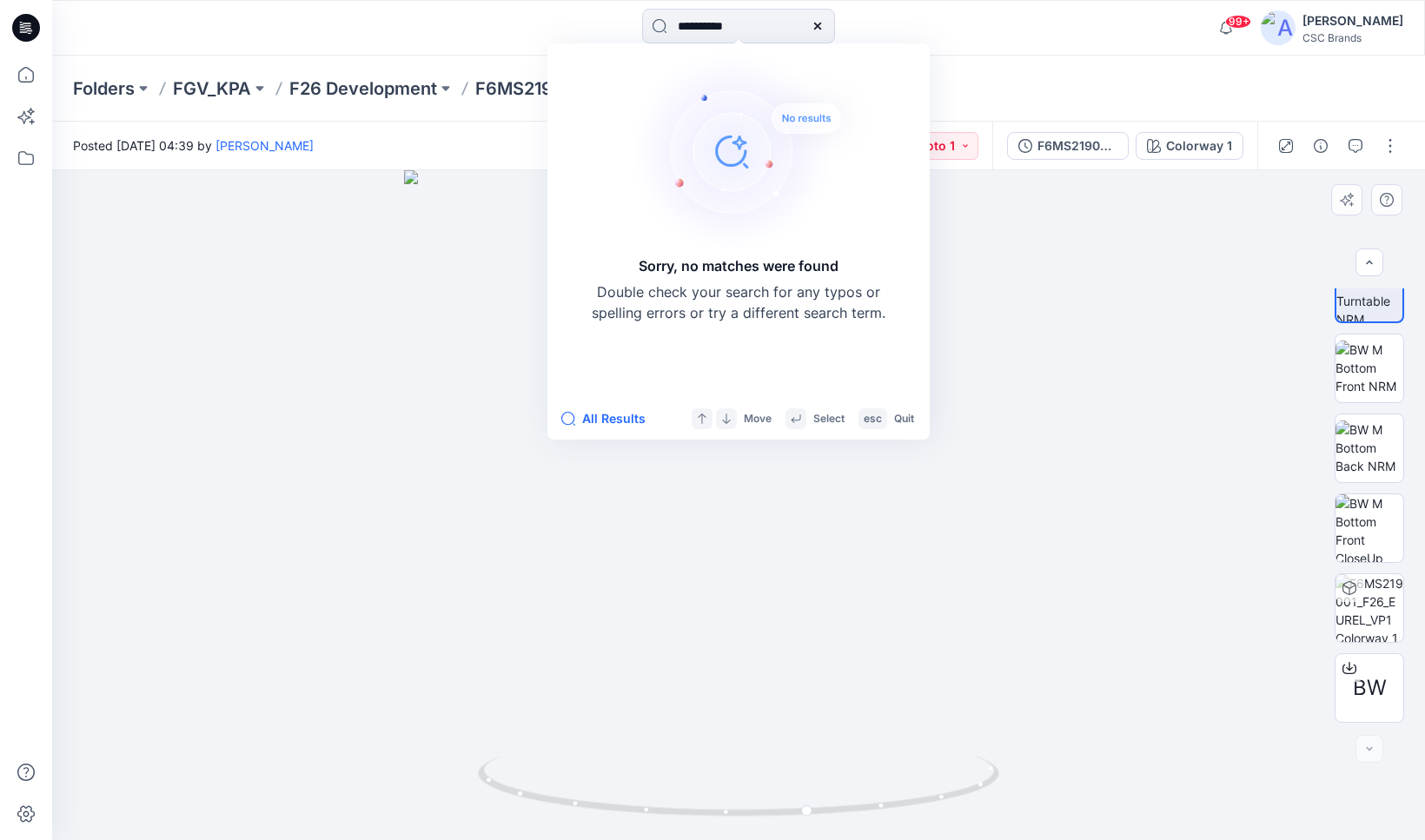
click at [951, 254] on div at bounding box center [739, 506] width 1373 height 670
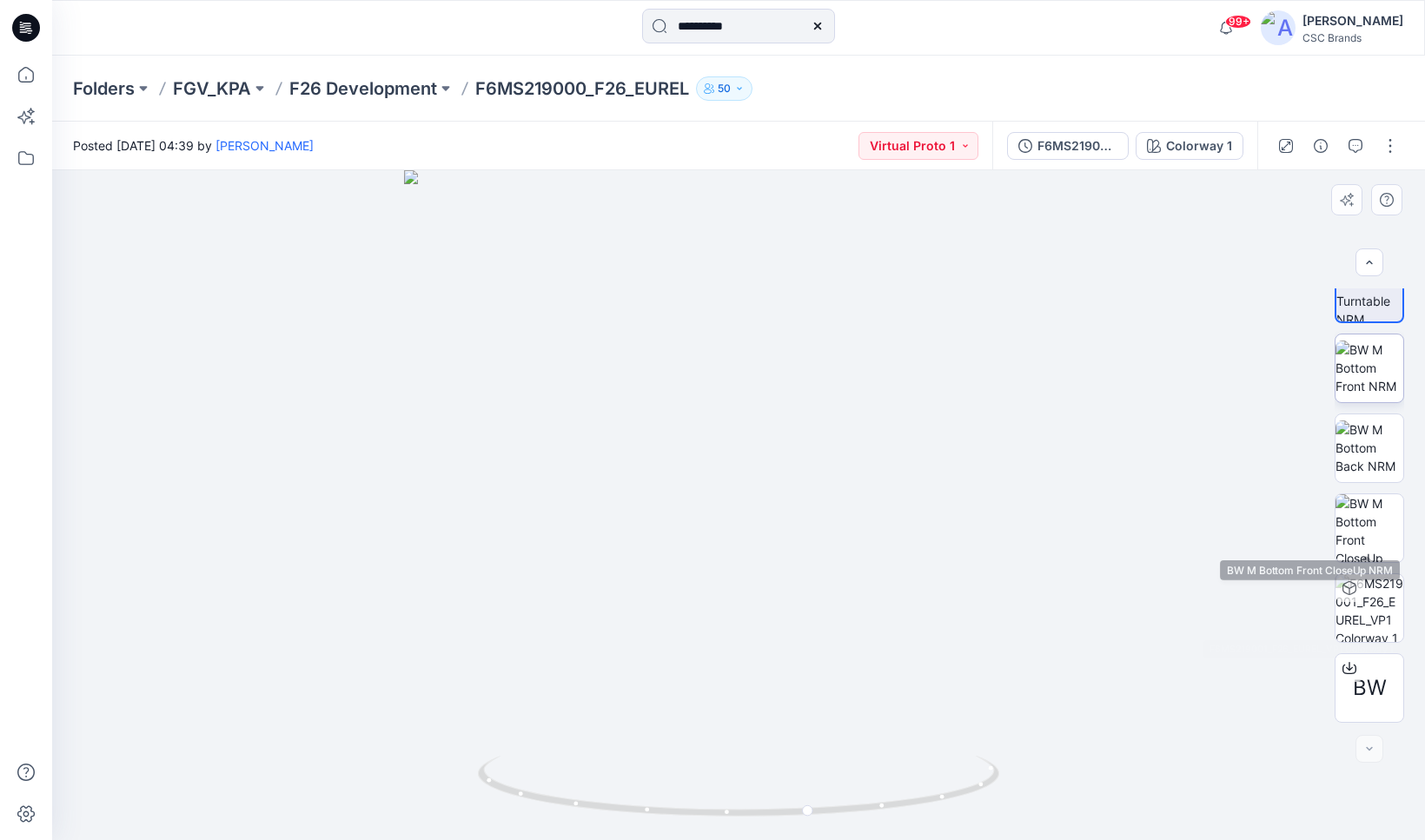
scroll to position [0, 0]
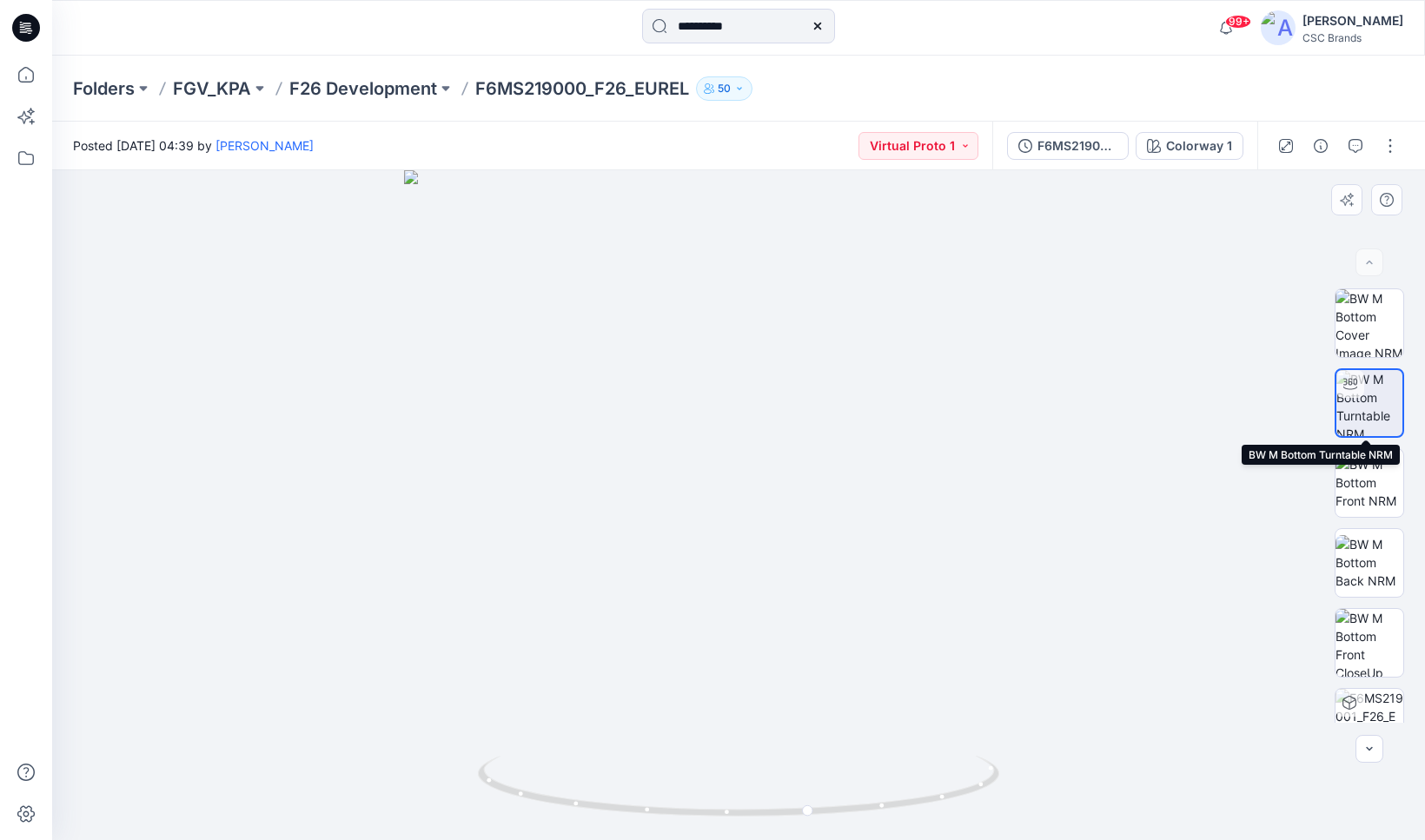
click at [1373, 405] on img at bounding box center [1369, 403] width 66 height 66
drag, startPoint x: 836, startPoint y: 463, endPoint x: 773, endPoint y: 455, distance: 63.5
click at [773, 455] on div at bounding box center [739, 506] width 1373 height 670
click at [1357, 617] on img at bounding box center [1369, 642] width 68 height 68
